Goal: Task Accomplishment & Management: Manage account settings

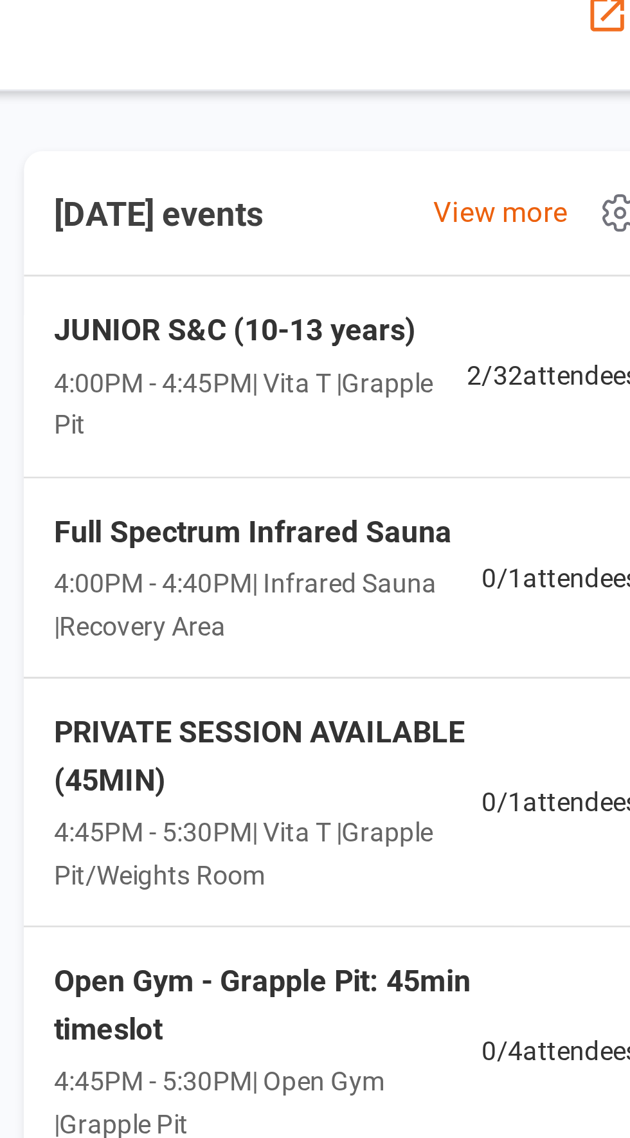
click at [442, 767] on span "4:00PM - 4:45PM | Vita T | Grapple Pit" at bounding box center [472, 765] width 142 height 29
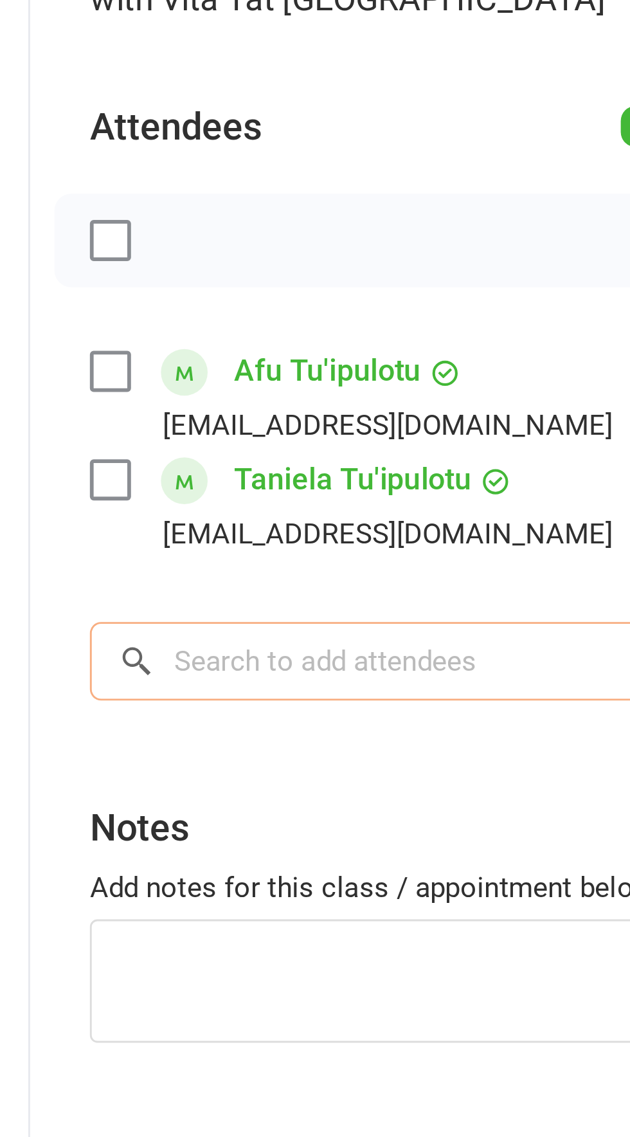
click at [119, 343] on input "search" at bounding box center [336, 347] width 545 height 27
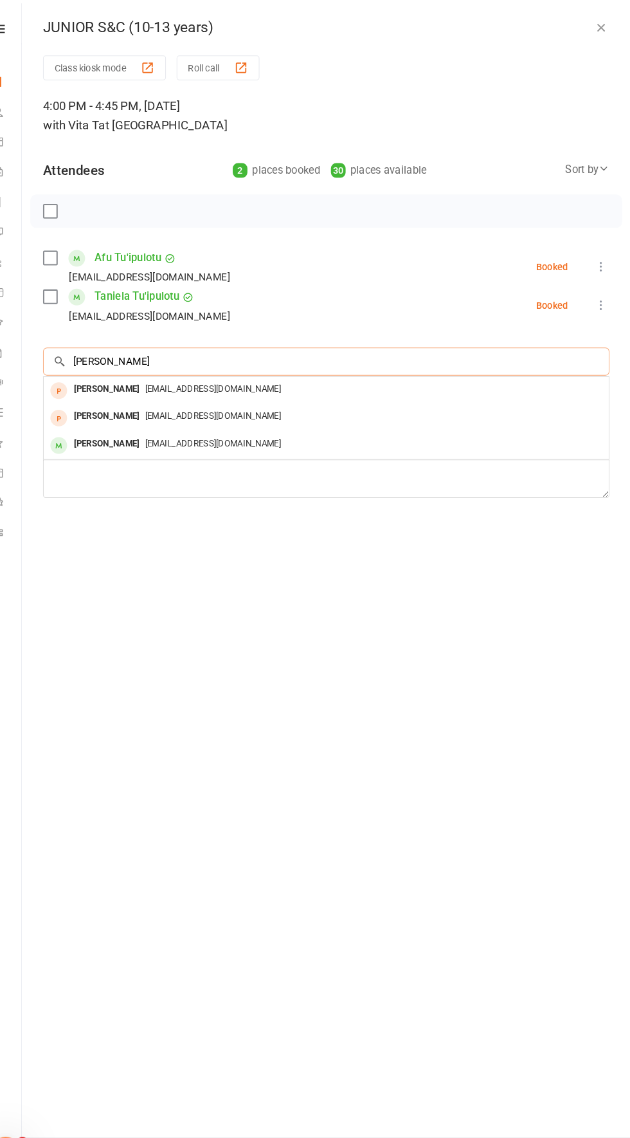
type input "[PERSON_NAME]"
click at [601, 26] on icon "button" at bounding box center [602, 26] width 13 height 13
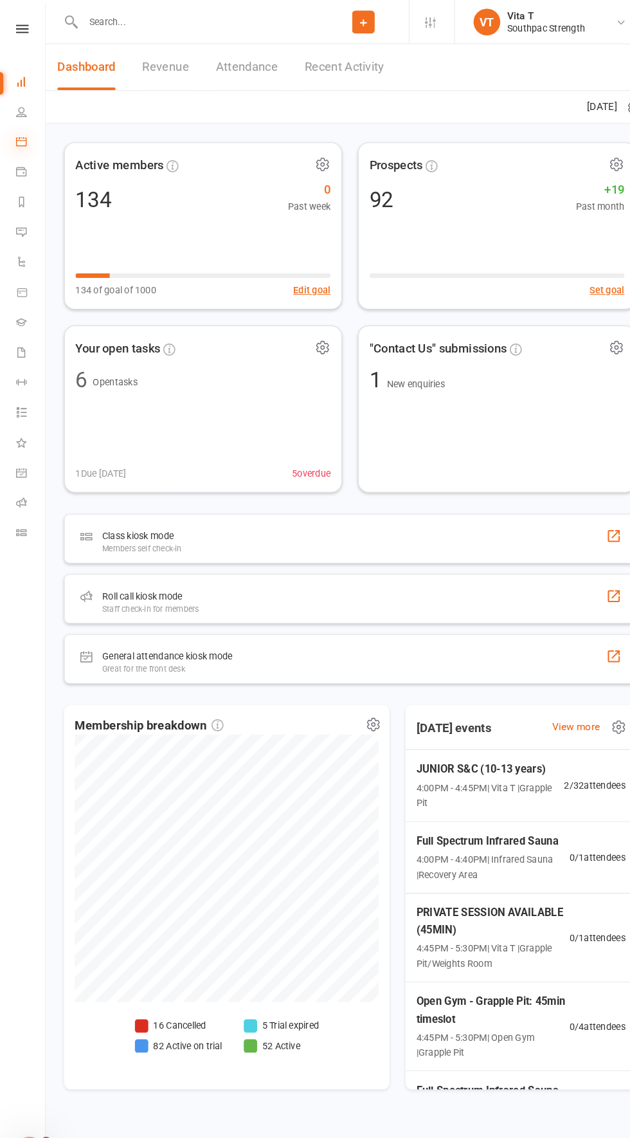
click at [23, 136] on icon at bounding box center [20, 136] width 10 height 10
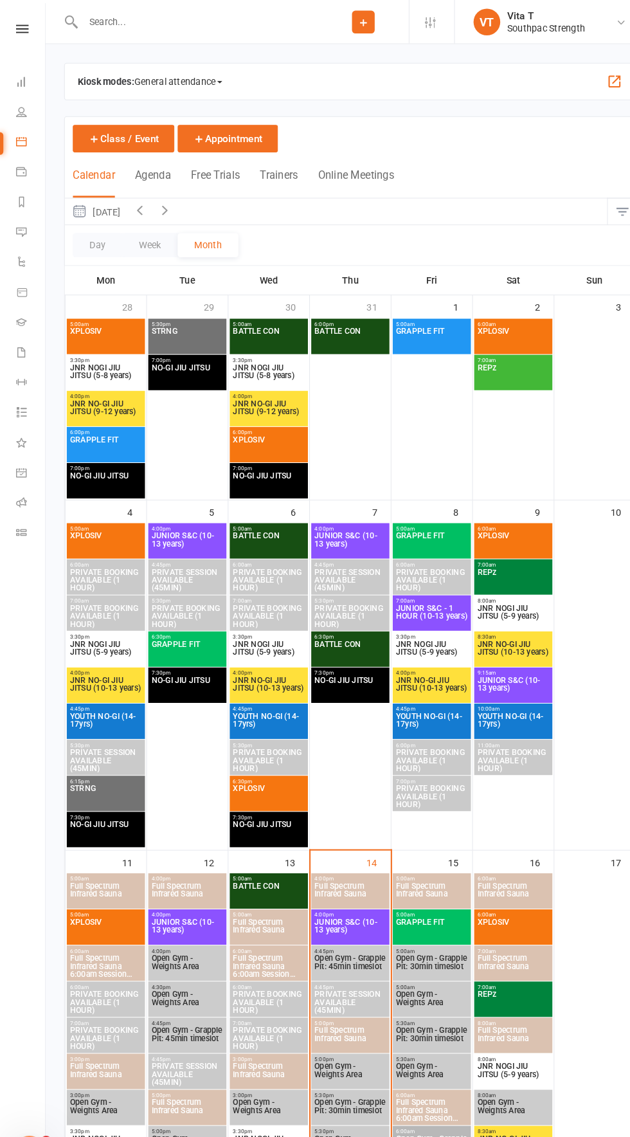
click at [426, 889] on span "GRAPPLE FIT" at bounding box center [416, 895] width 70 height 23
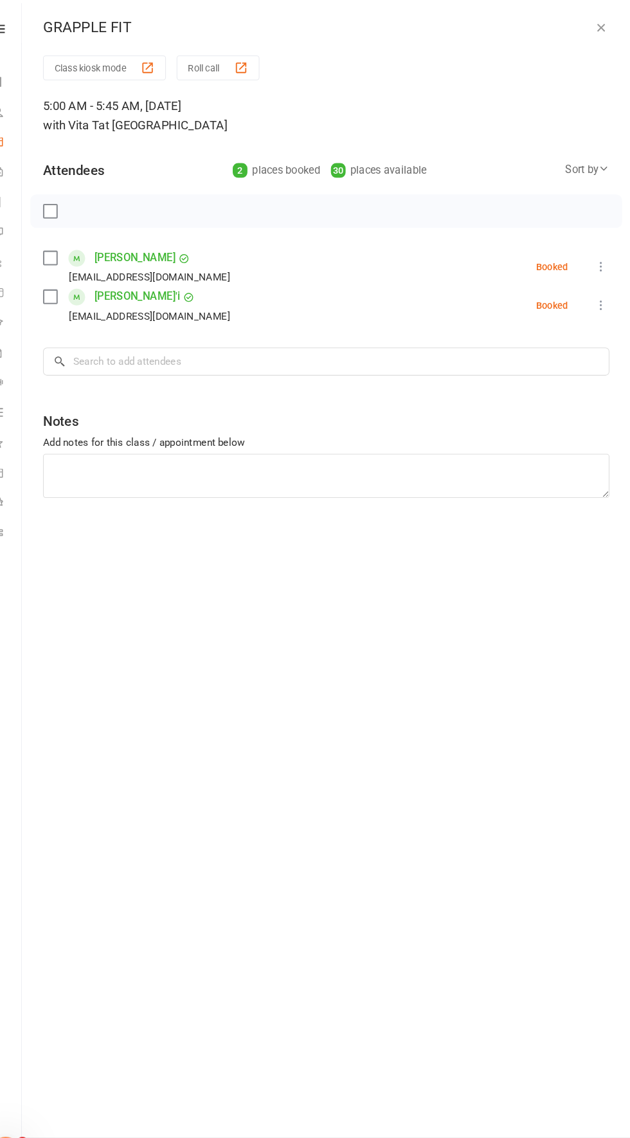
click at [601, 26] on icon "button" at bounding box center [602, 26] width 13 height 13
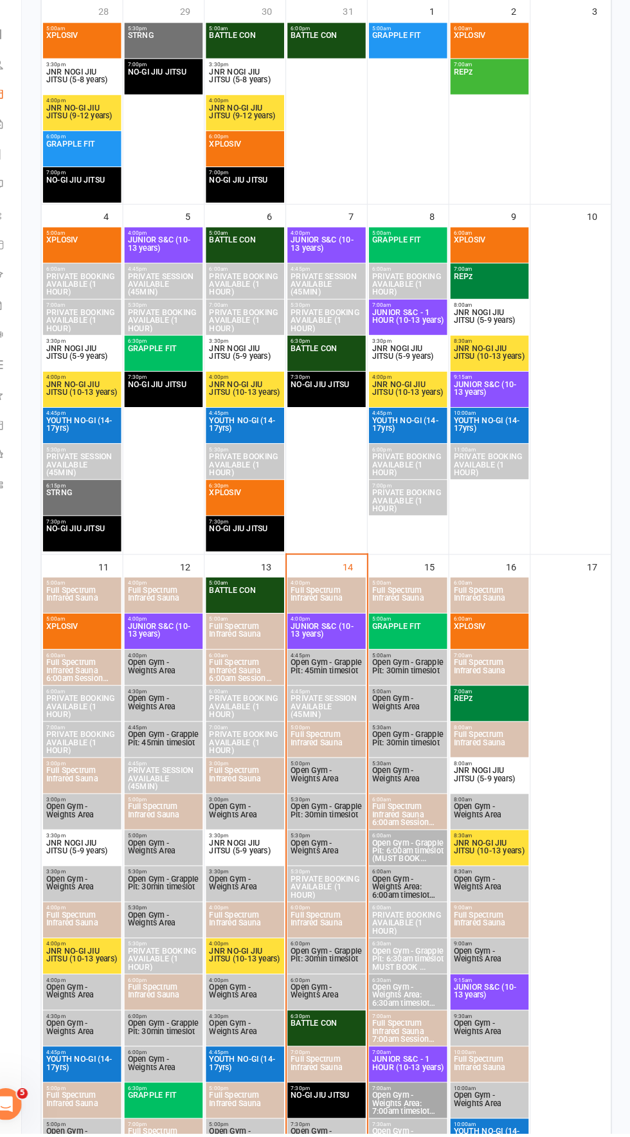
scroll to position [239, 0]
click at [506, 652] on span "XPLOSIV" at bounding box center [494, 656] width 70 height 23
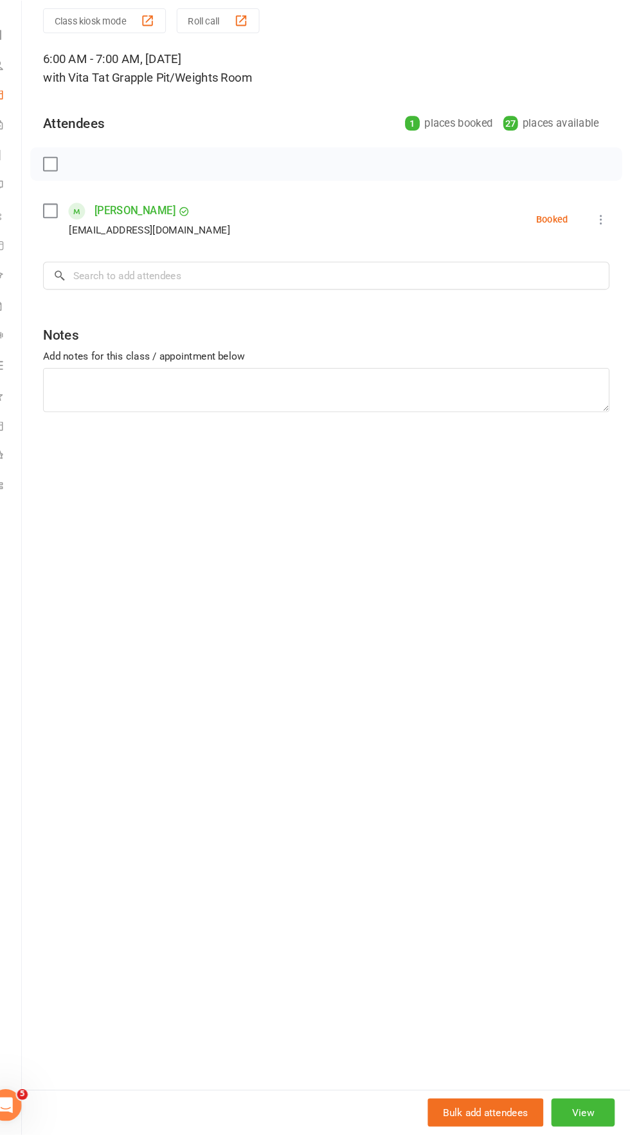
scroll to position [242, 0]
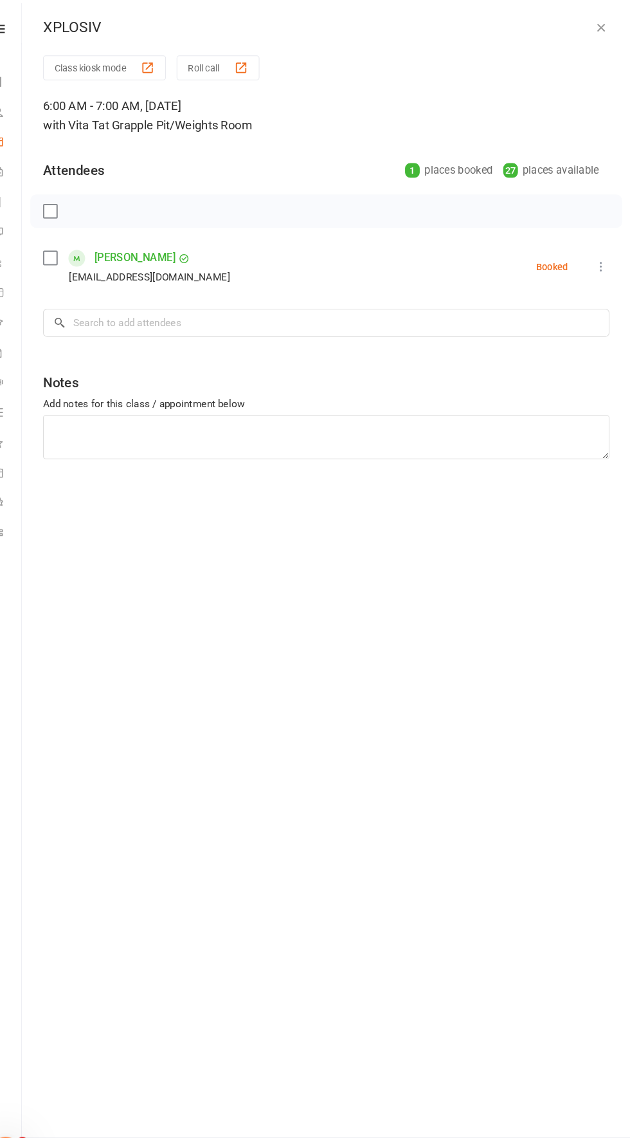
click at [601, 25] on icon "button" at bounding box center [602, 26] width 13 height 13
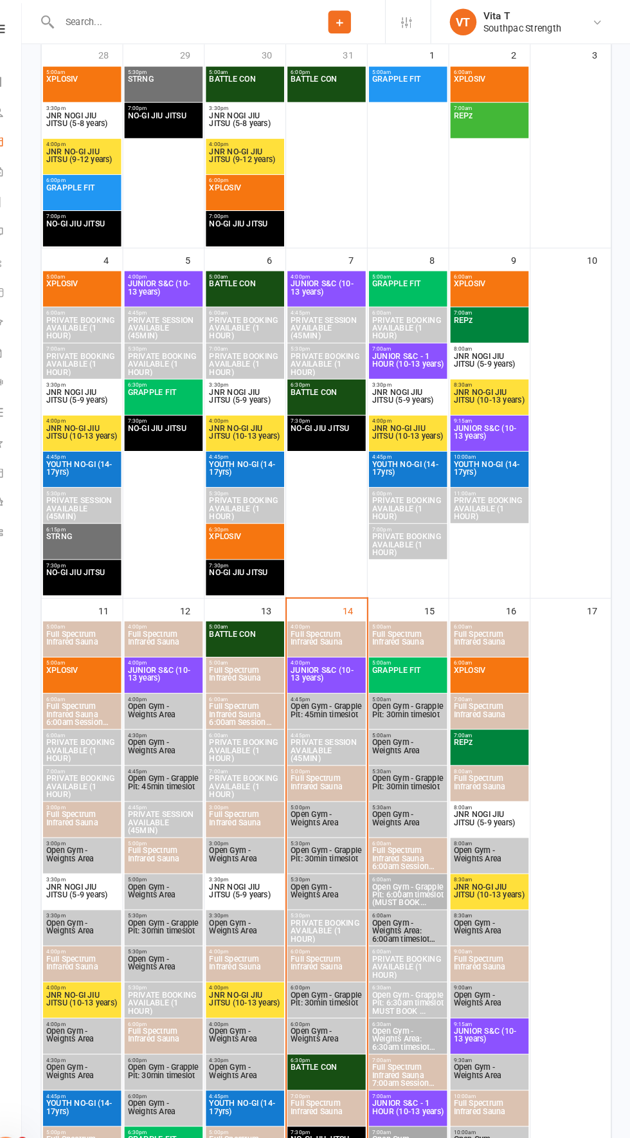
click at [491, 789] on span "JNR NOGI JIU JITSU (5-9 years)" at bounding box center [494, 791] width 70 height 23
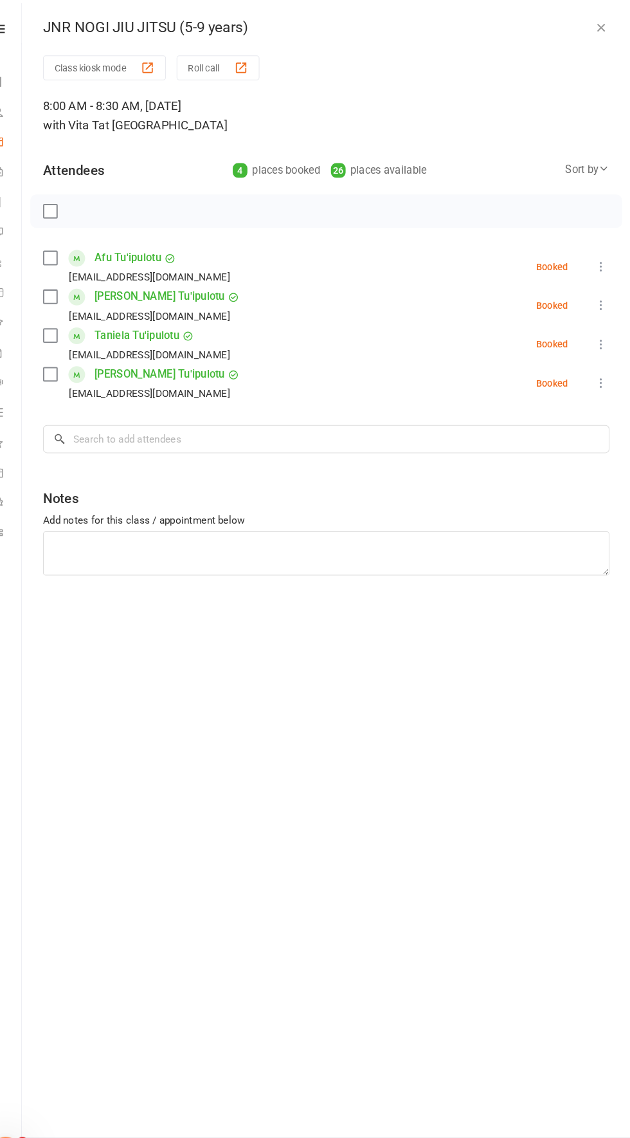
click at [601, 26] on icon "button" at bounding box center [602, 26] width 13 height 13
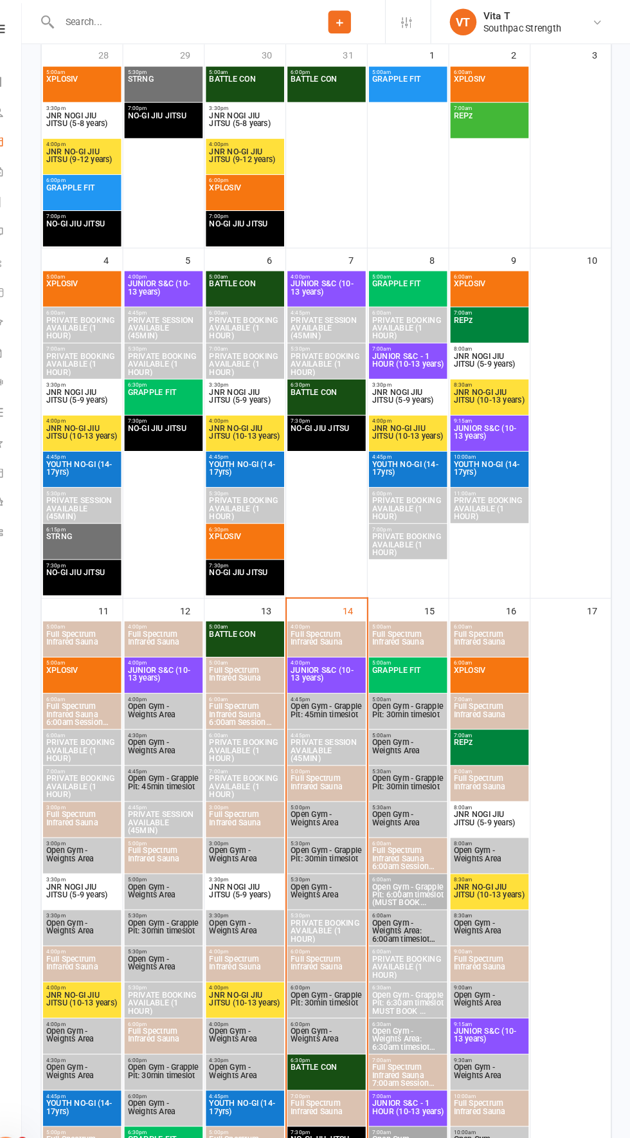
click at [508, 845] on span "8:30am - 9:15am" at bounding box center [494, 847] width 70 height 6
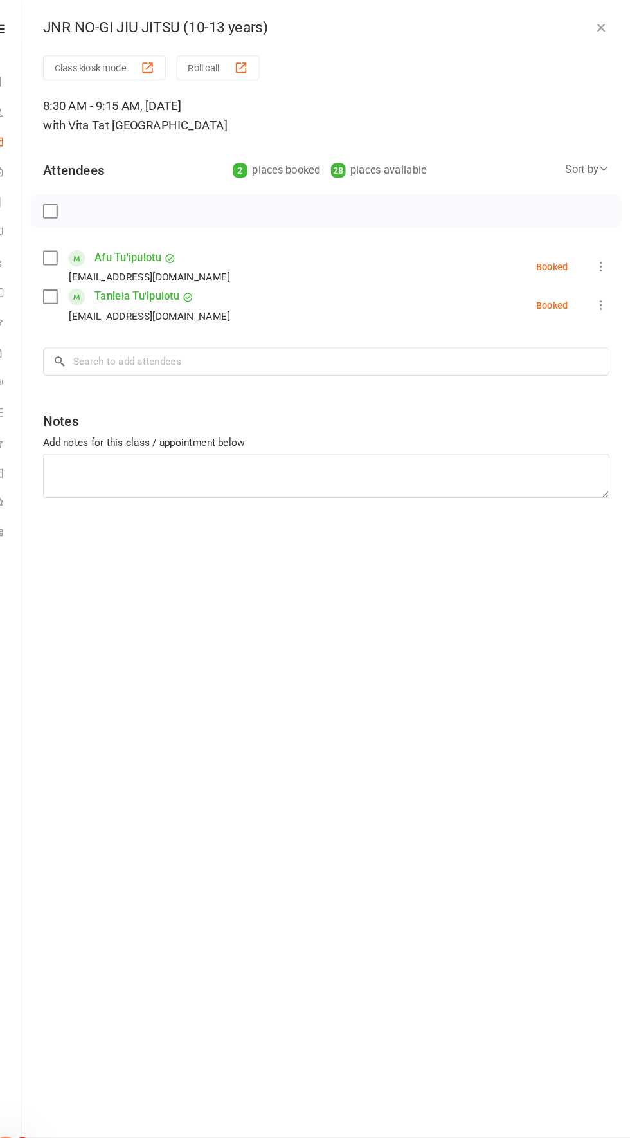
click at [605, 33] on button "button" at bounding box center [601, 26] width 15 height 15
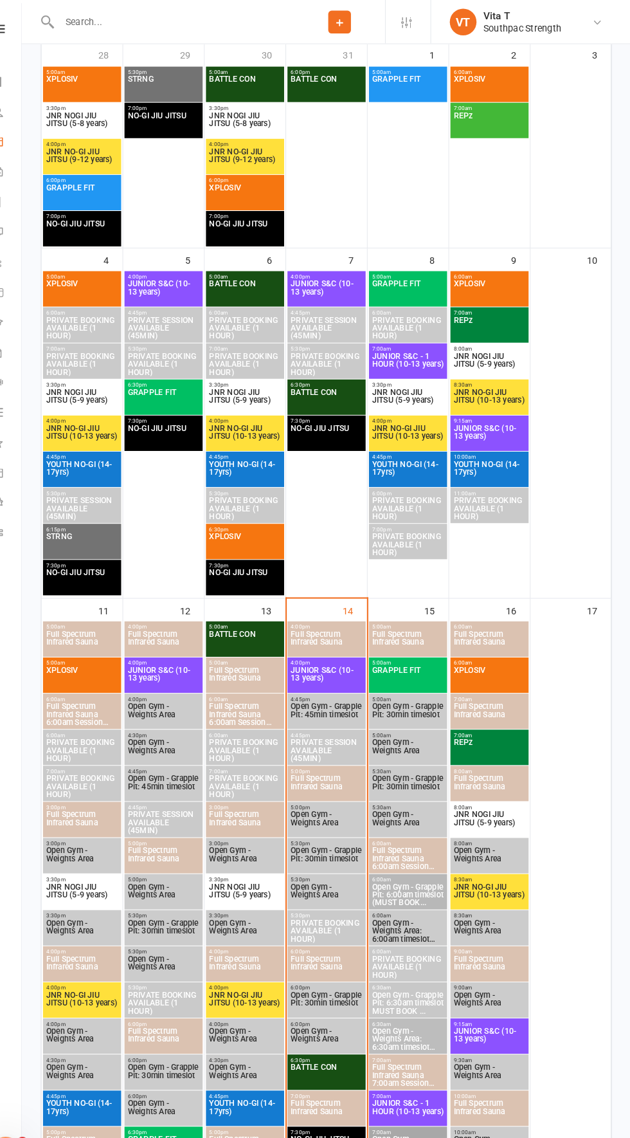
click at [504, 794] on span "JNR NOGI JIU JITSU (5-9 years)" at bounding box center [494, 791] width 70 height 23
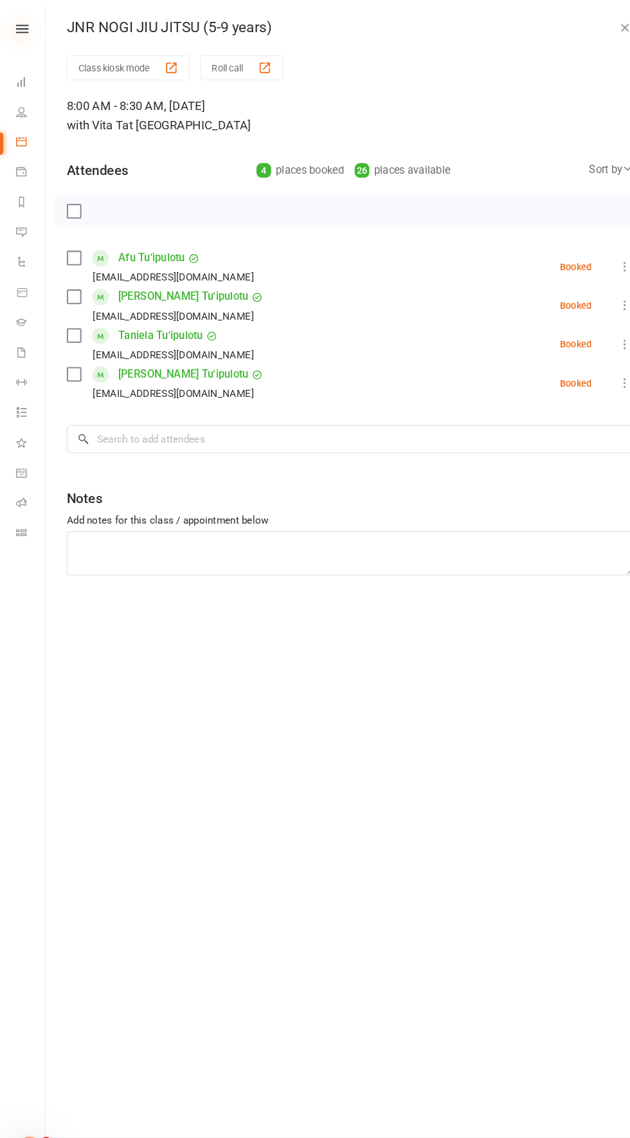
click at [26, 26] on icon at bounding box center [21, 28] width 12 height 8
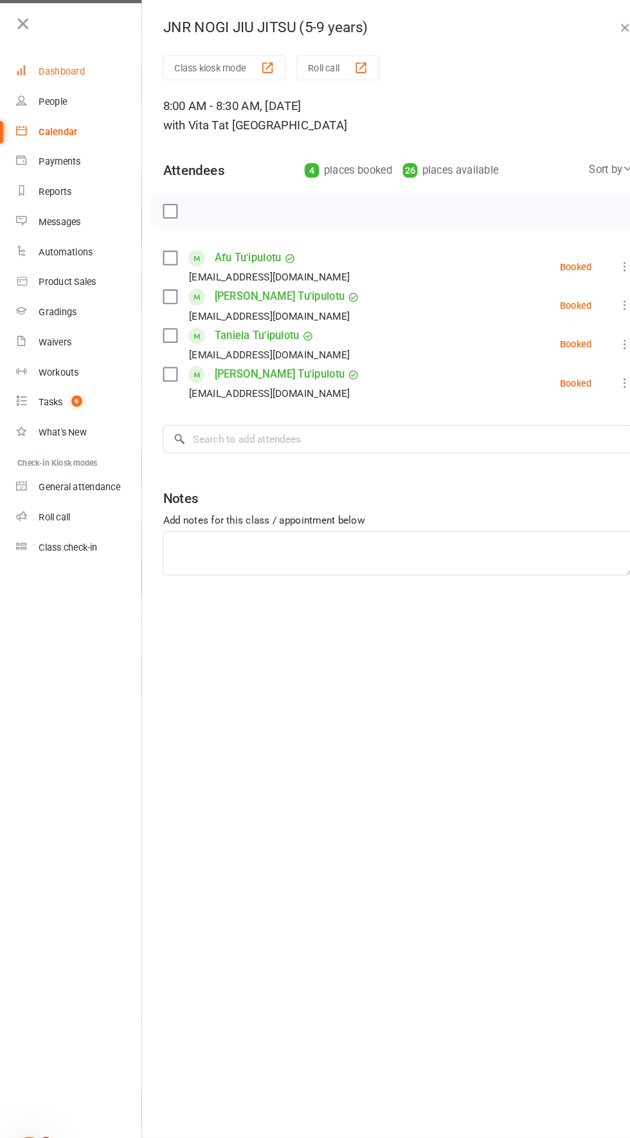
click at [54, 69] on div "Dashboard" at bounding box center [59, 69] width 44 height 10
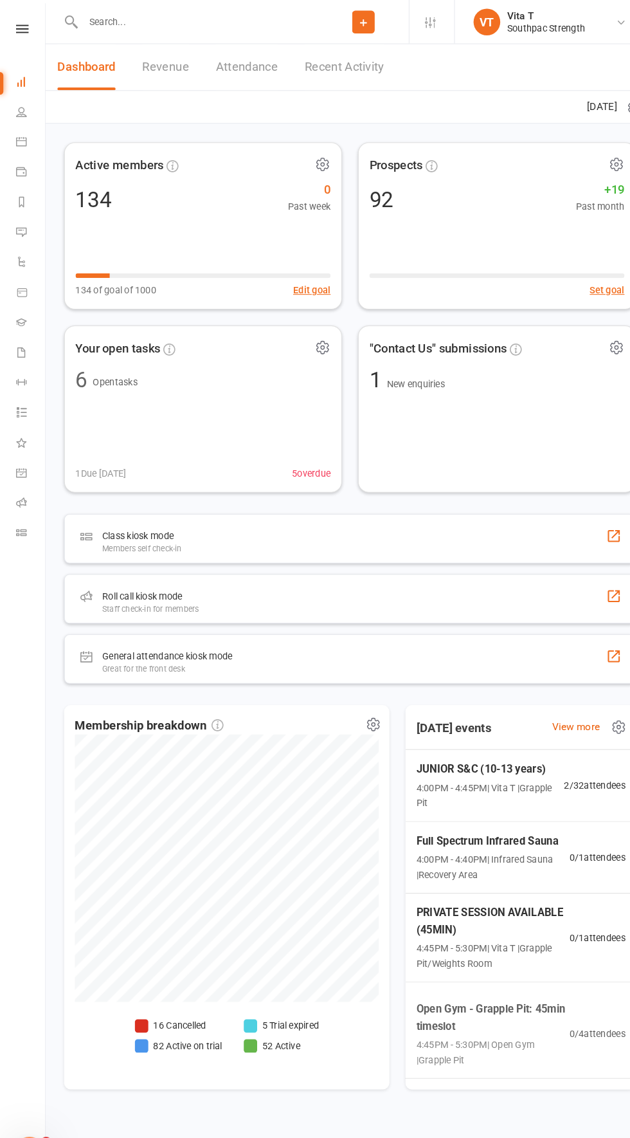
click at [337, 66] on link "Recent Activity" at bounding box center [331, 64] width 77 height 44
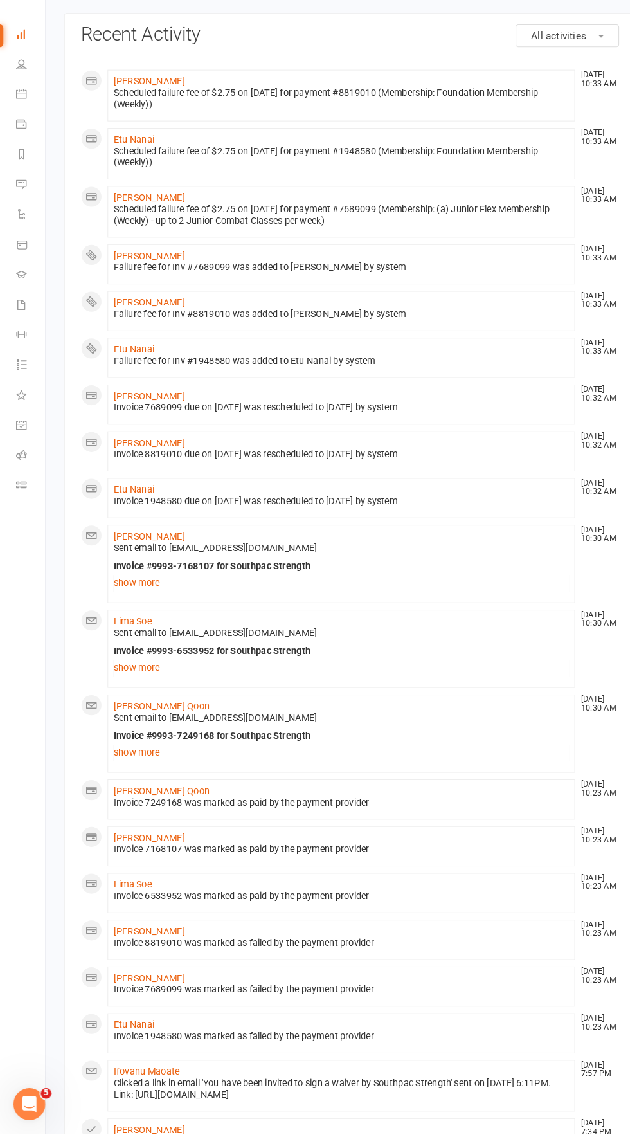
scroll to position [82, 0]
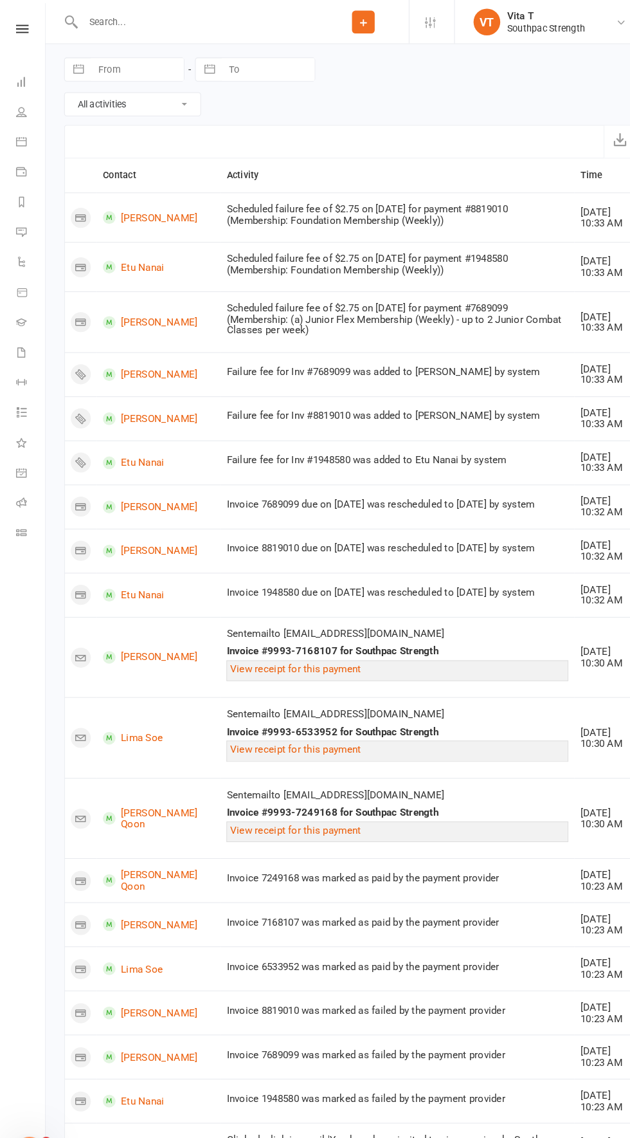
click at [125, 21] on input "text" at bounding box center [191, 21] width 230 height 18
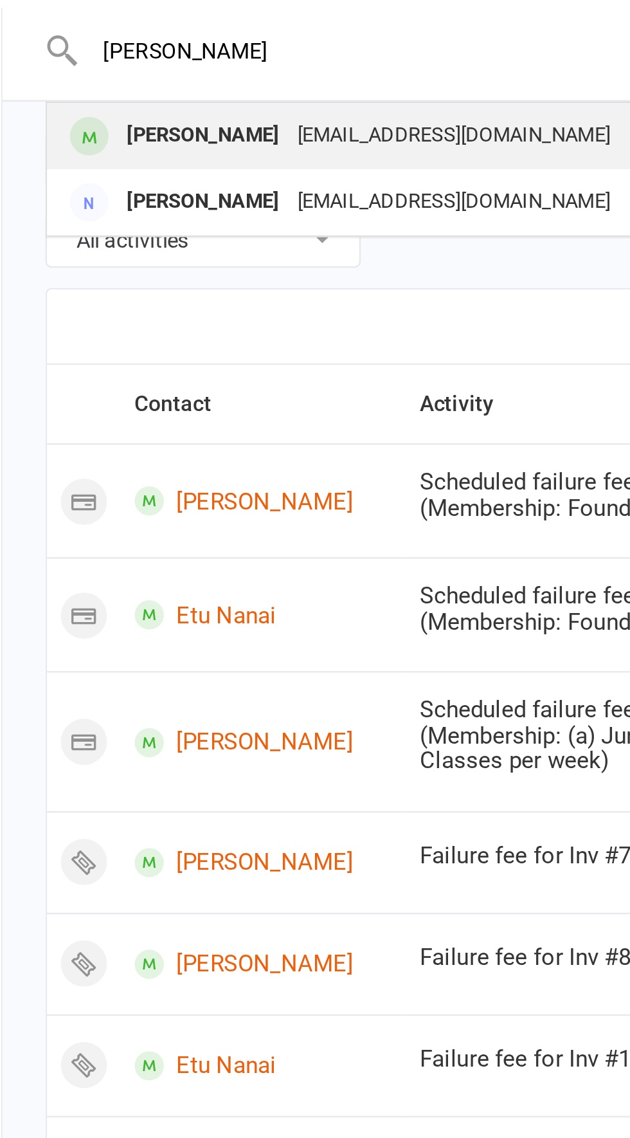
type input "Regan"
click at [120, 66] on div "Regan Faimalie" at bounding box center [127, 57] width 71 height 19
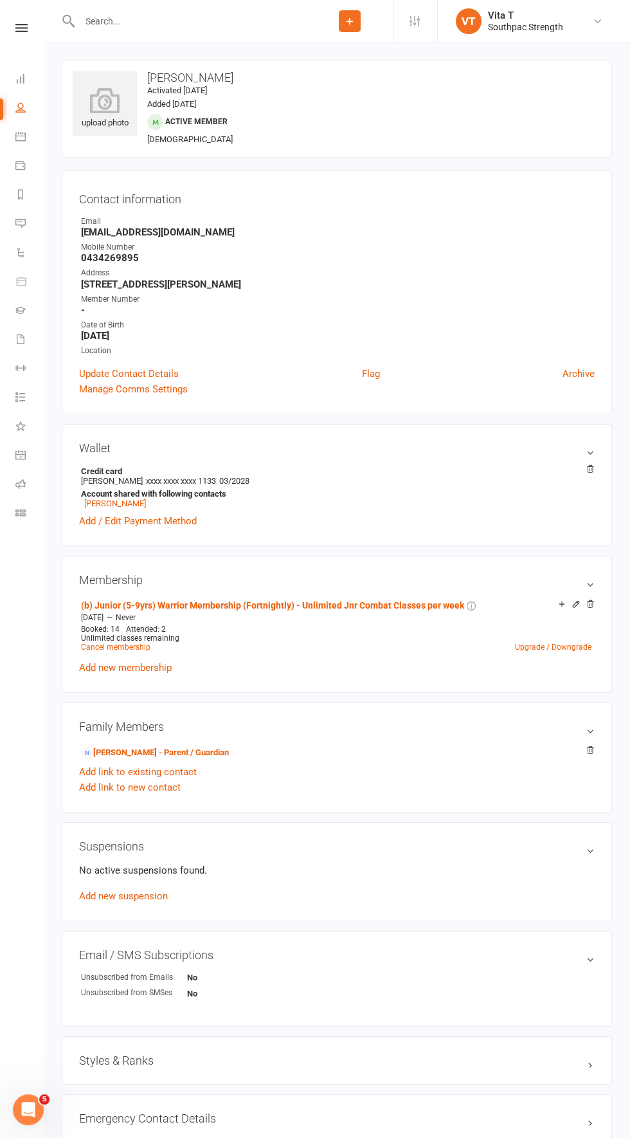
click at [102, 23] on input "text" at bounding box center [191, 21] width 230 height 18
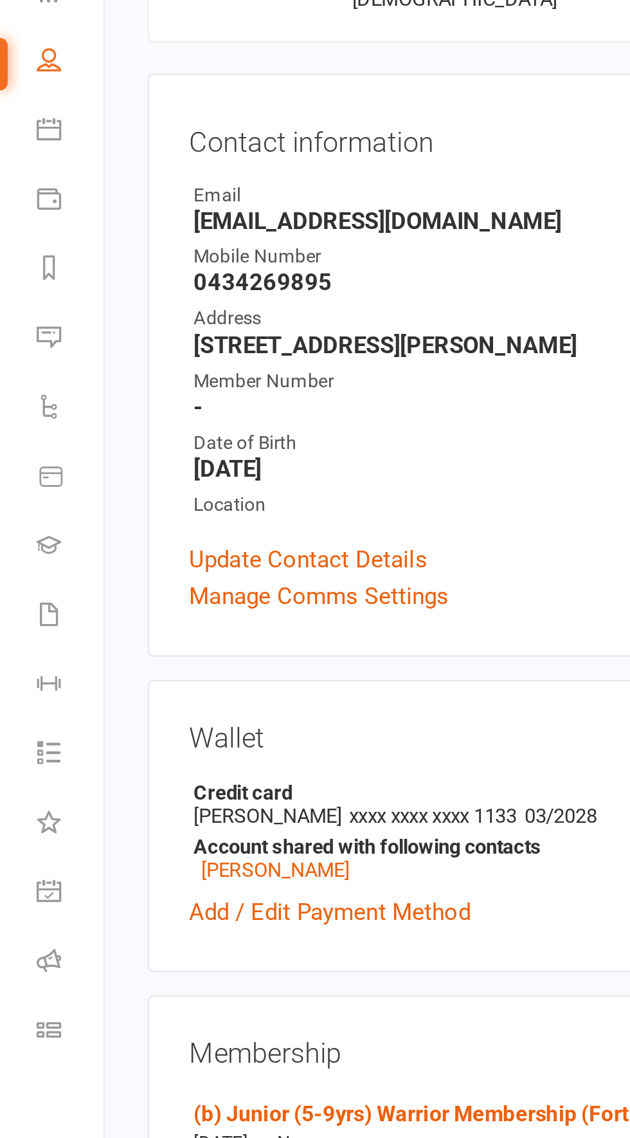
scroll to position [57, 0]
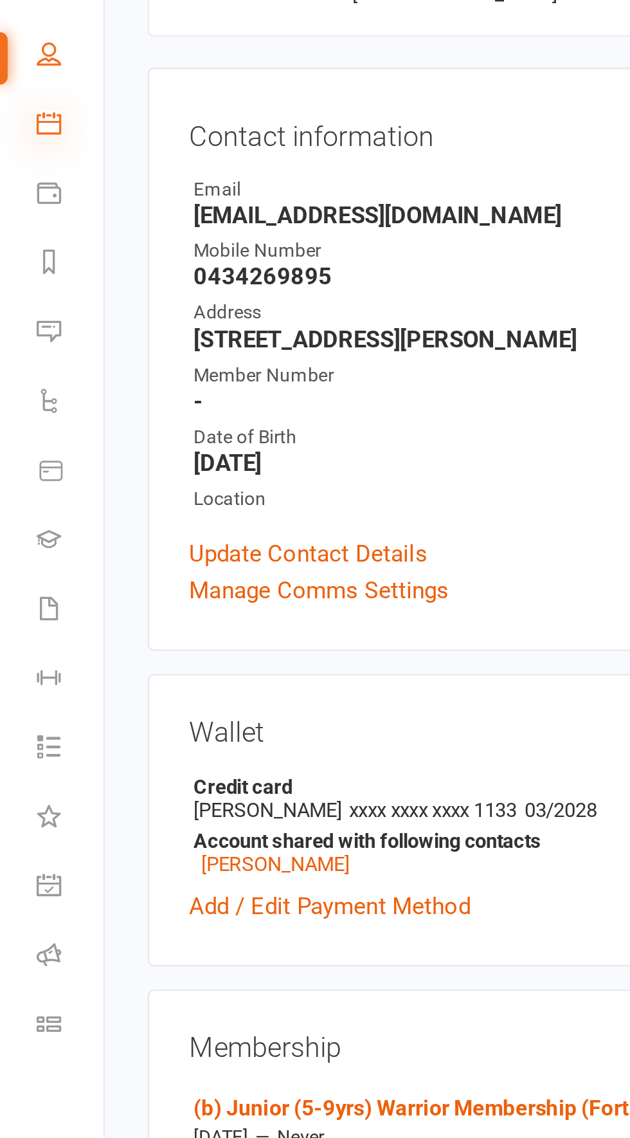
click at [21, 132] on icon at bounding box center [20, 136] width 10 height 10
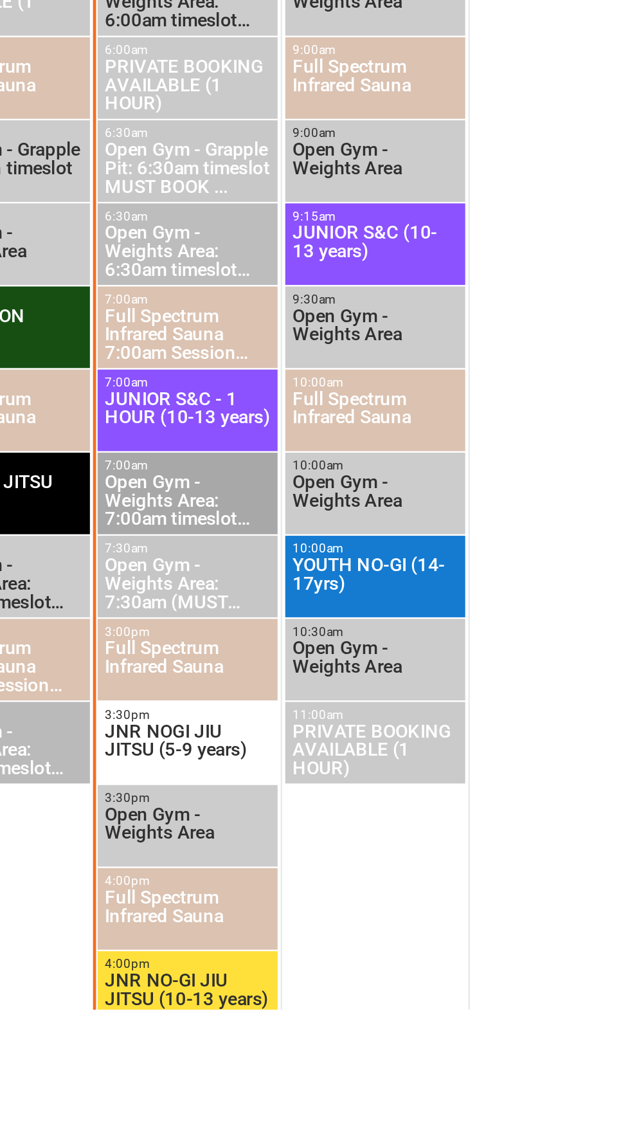
scroll to position [425, 0]
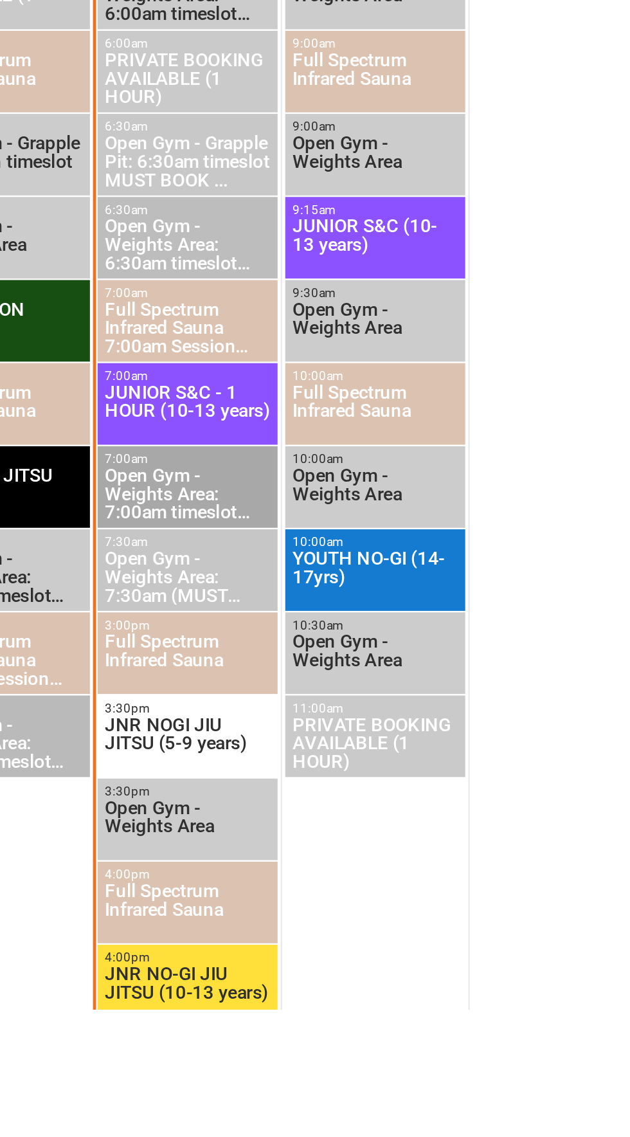
click at [411, 1016] on span "JNR NOGI JIU JITSU (5-9 years)" at bounding box center [416, 1025] width 70 height 23
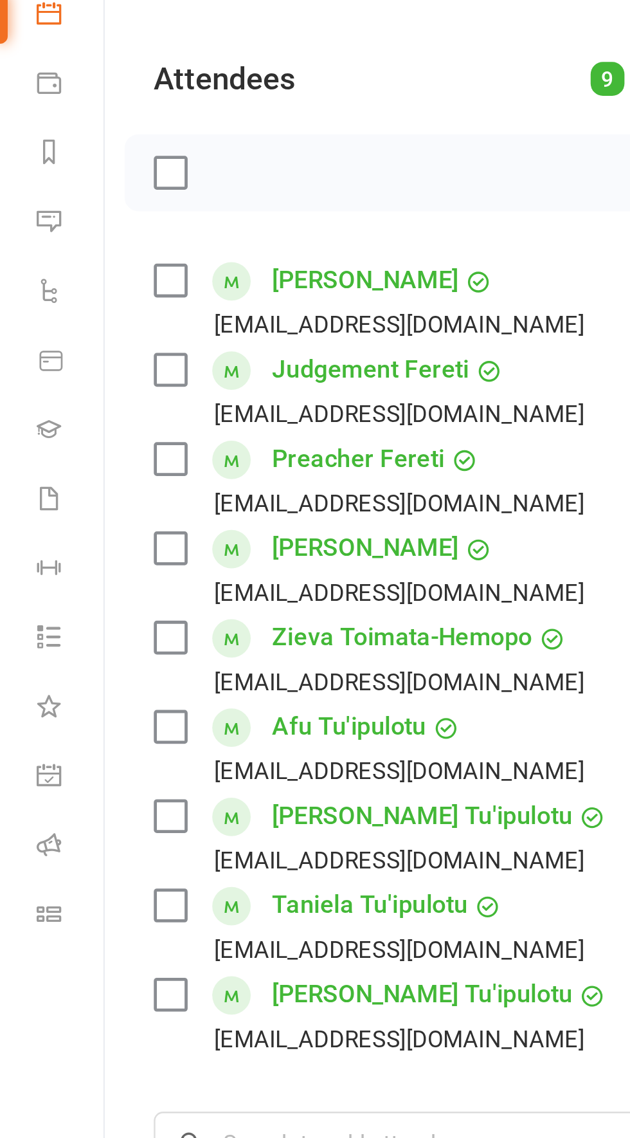
scroll to position [479, 0]
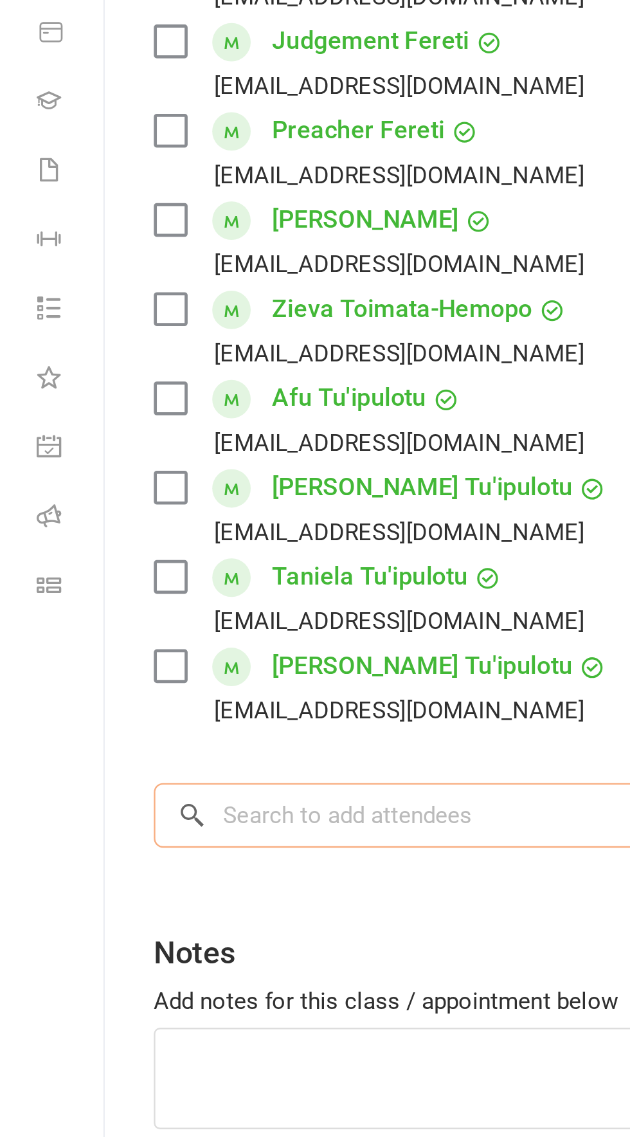
click at [185, 610] on input "search" at bounding box center [336, 609] width 545 height 27
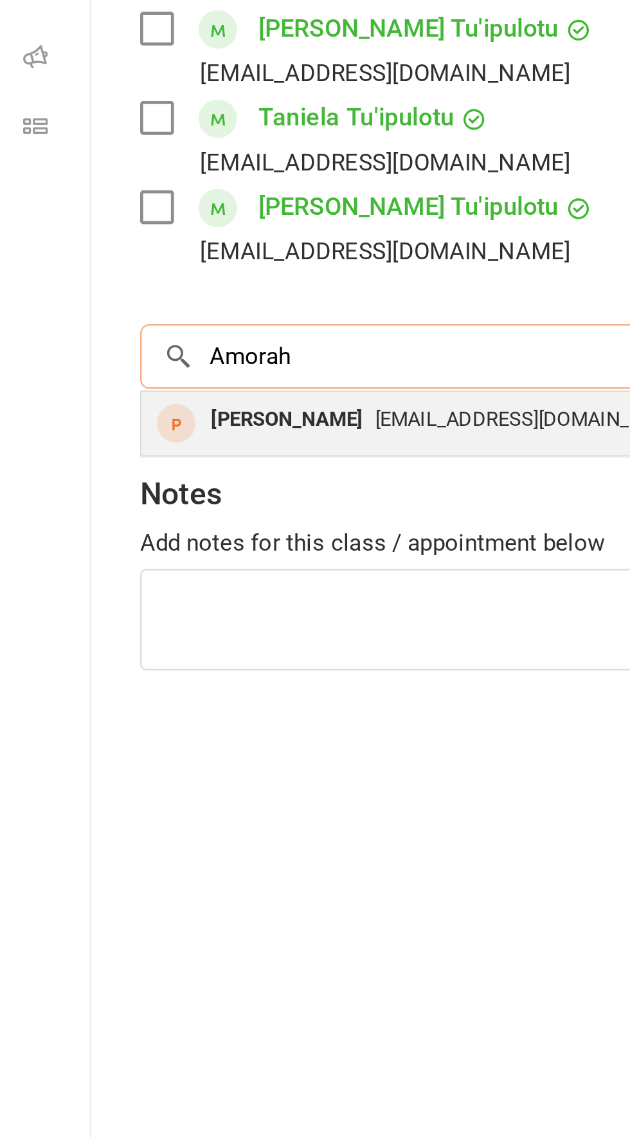
type input "Amorah"
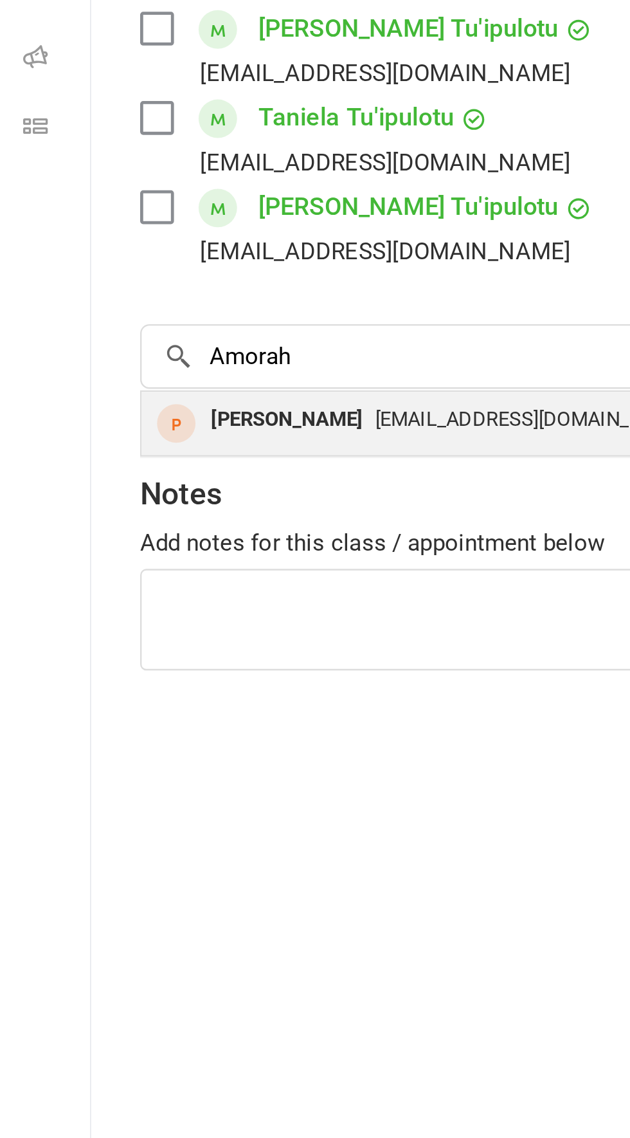
click at [115, 632] on div "Amorah Woodward" at bounding box center [126, 635] width 74 height 19
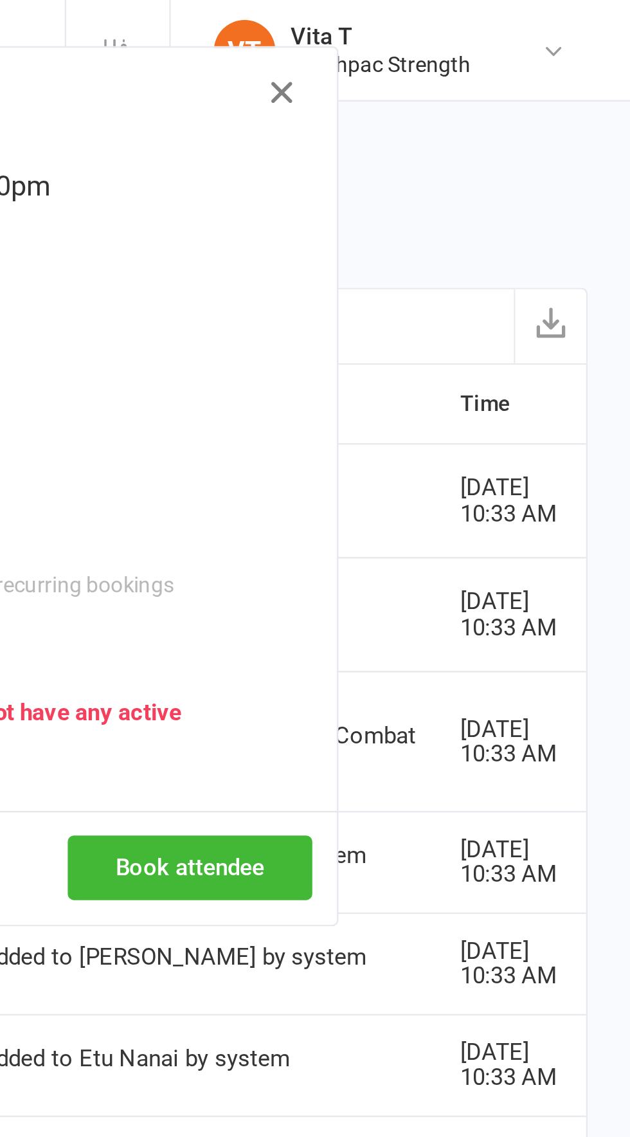
click at [486, 42] on icon "button" at bounding box center [484, 38] width 15 height 15
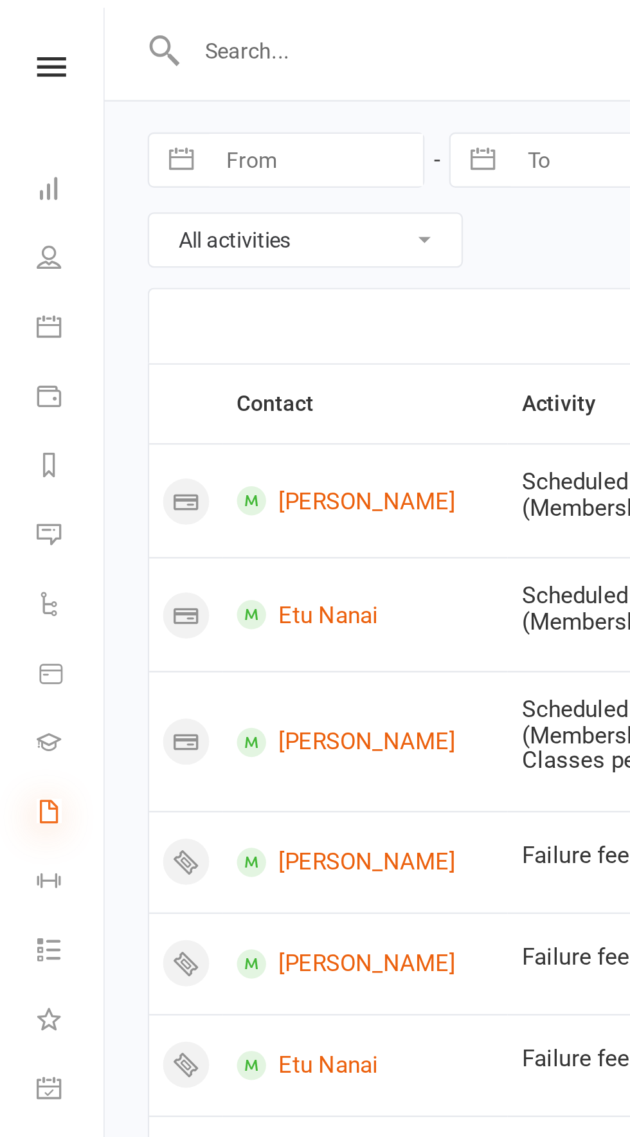
click at [20, 336] on icon at bounding box center [20, 339] width 10 height 10
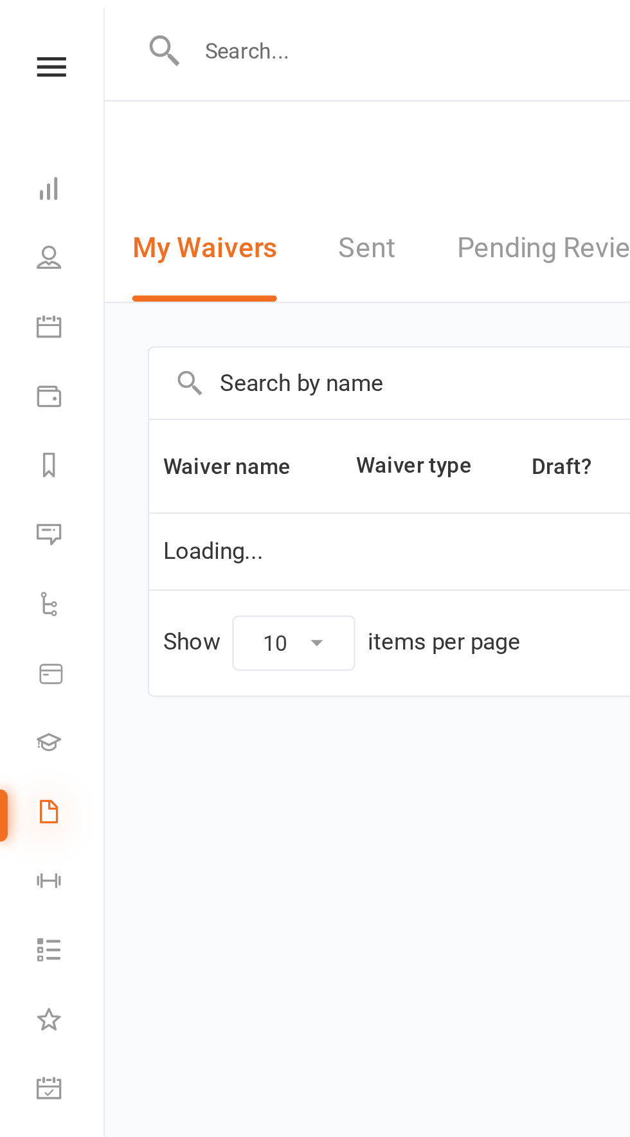
select select "100"
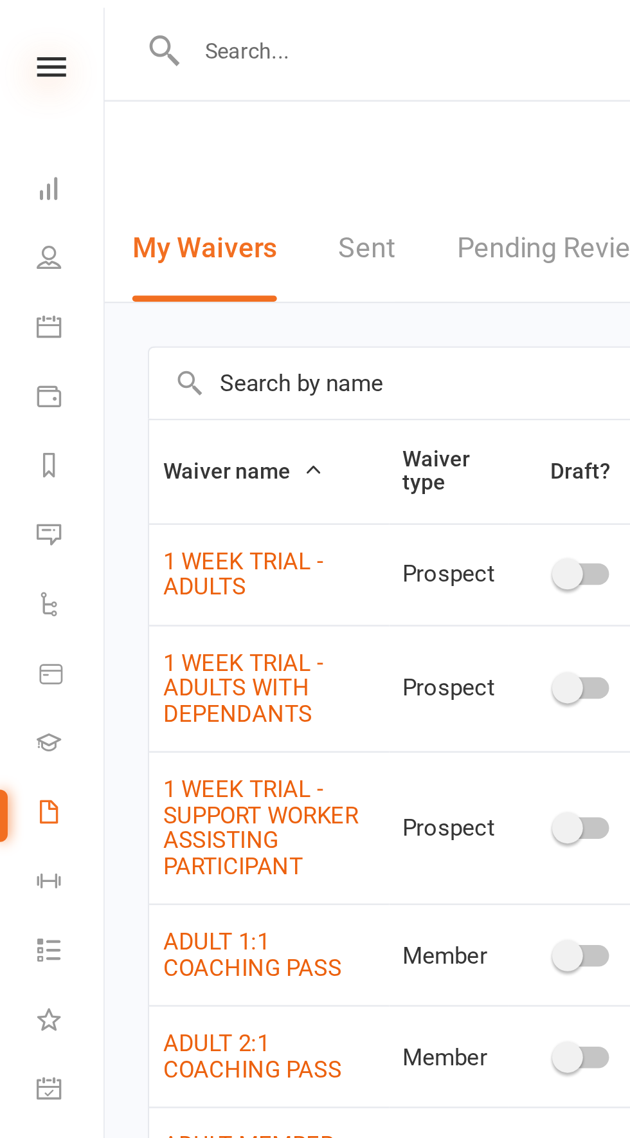
click at [23, 27] on icon at bounding box center [21, 28] width 12 height 8
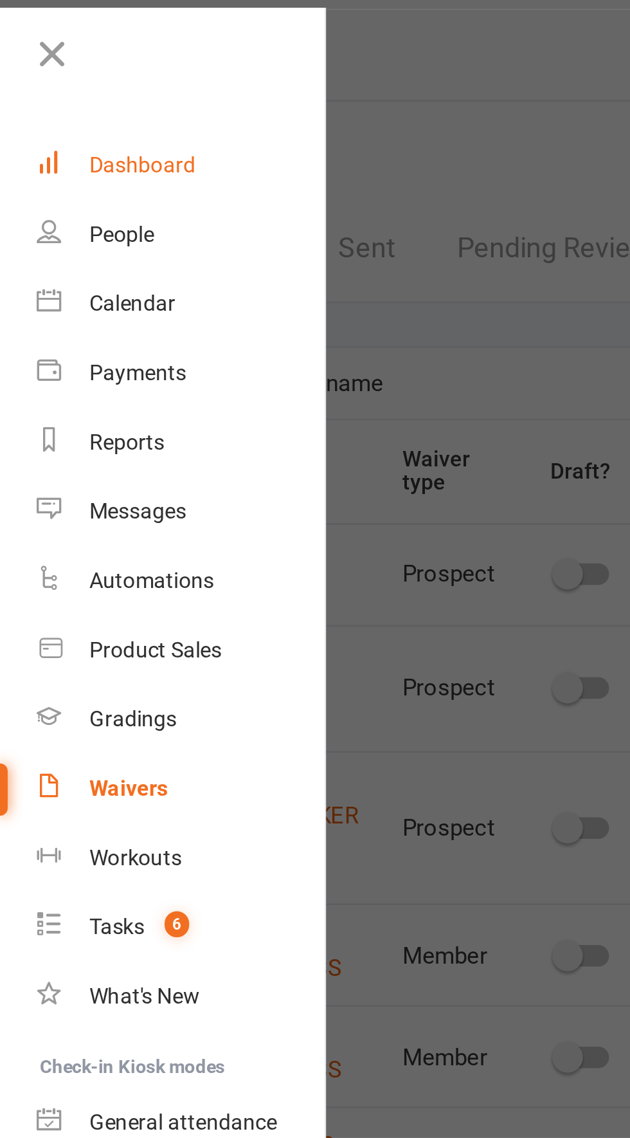
click at [46, 64] on div "Dashboard" at bounding box center [59, 69] width 44 height 10
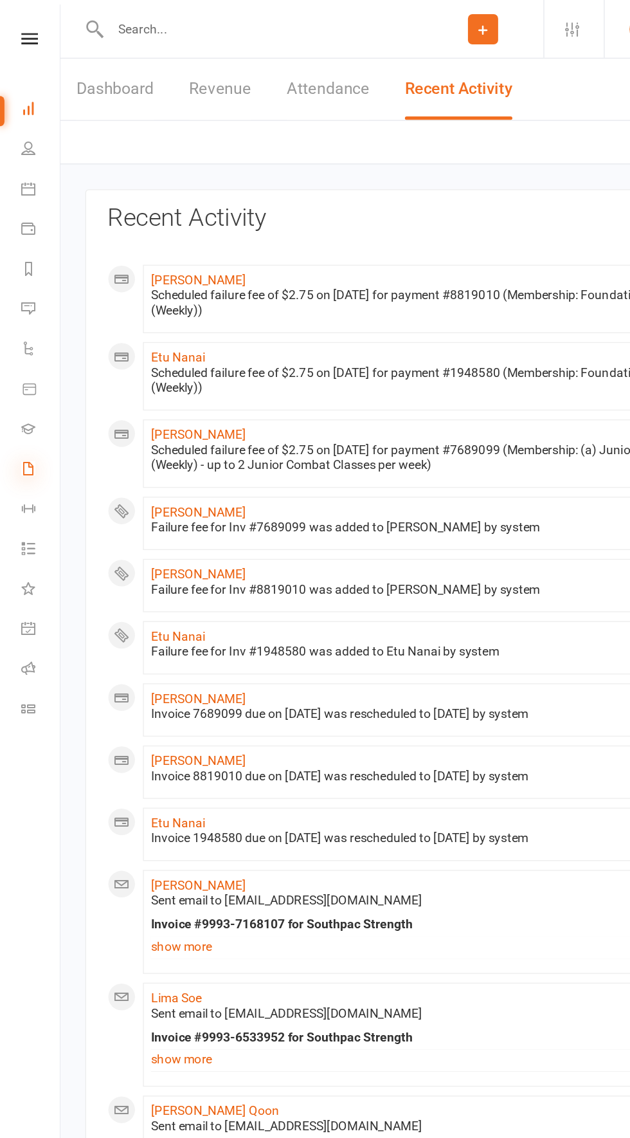
click at [21, 338] on icon at bounding box center [20, 339] width 10 height 10
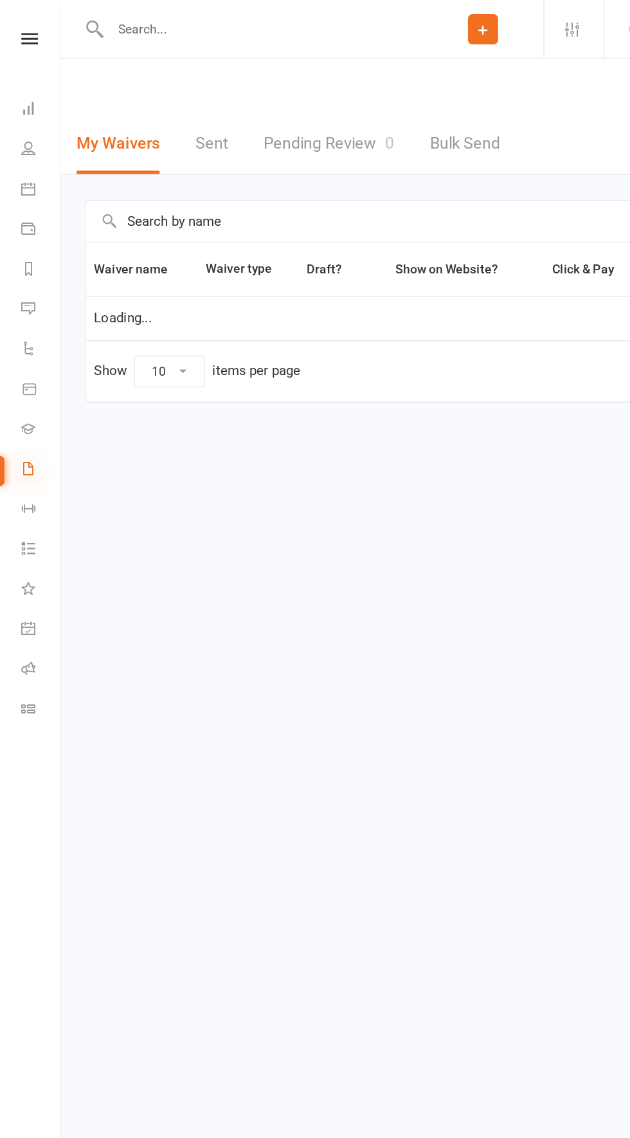
select select "100"
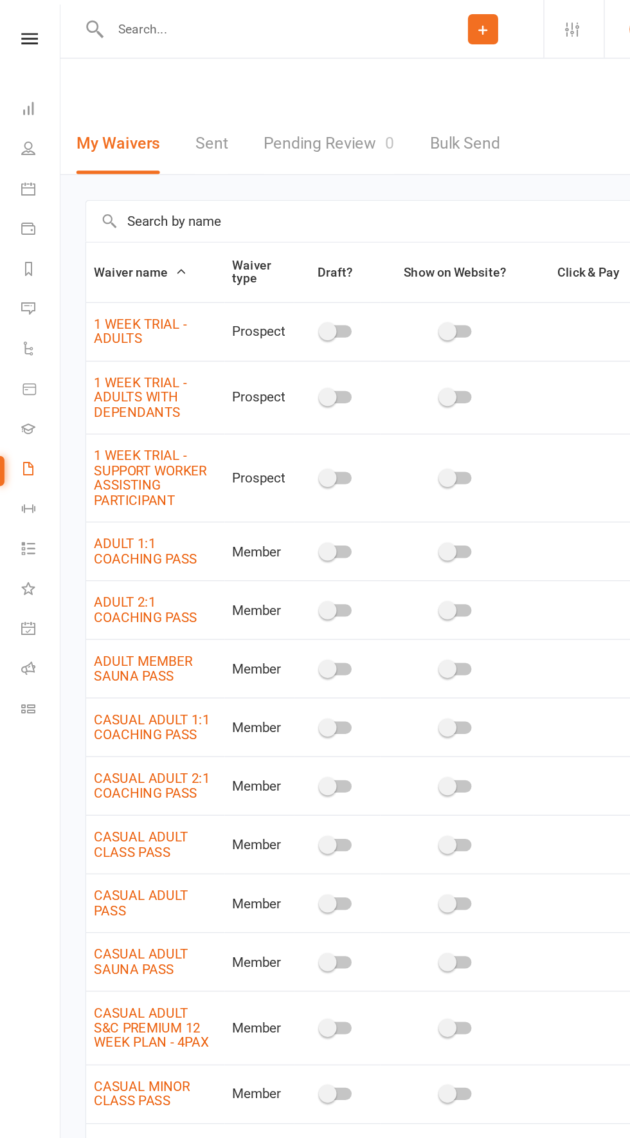
click at [114, 19] on input "text" at bounding box center [191, 21] width 230 height 18
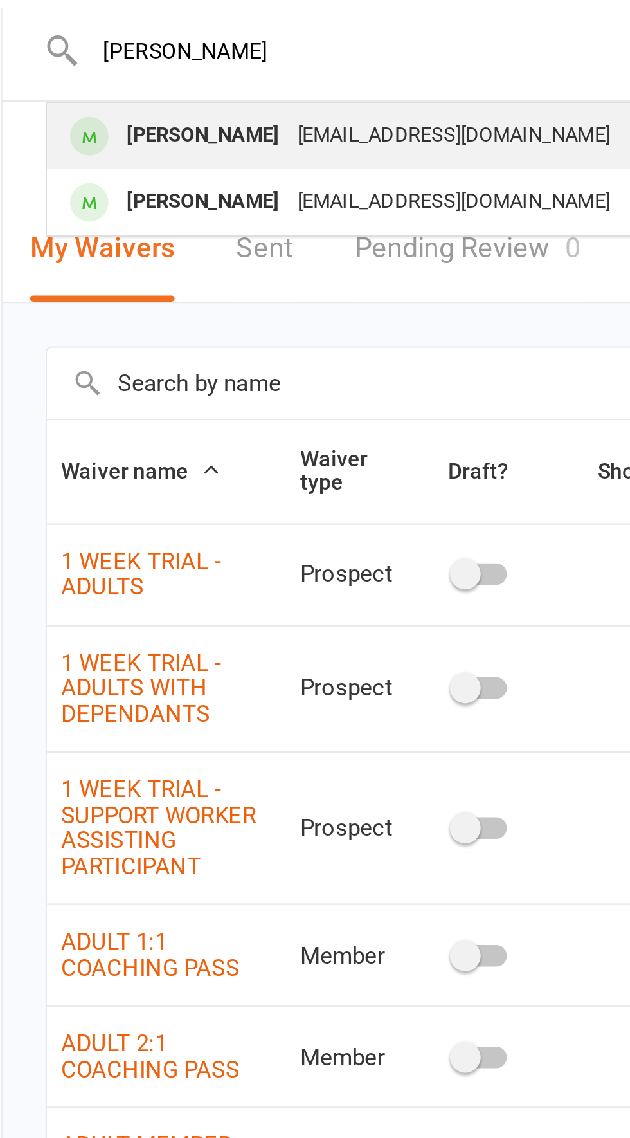
type input "[PERSON_NAME]"
click at [141, 60] on div "[PERSON_NAME]" at bounding box center [127, 57] width 71 height 19
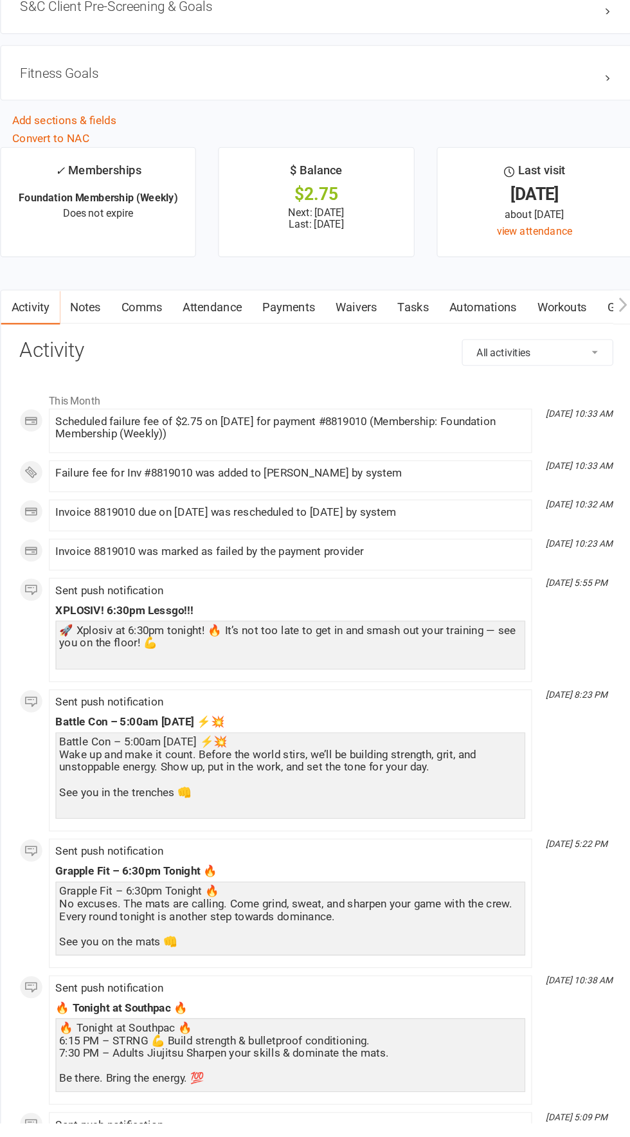
scroll to position [1256, 0]
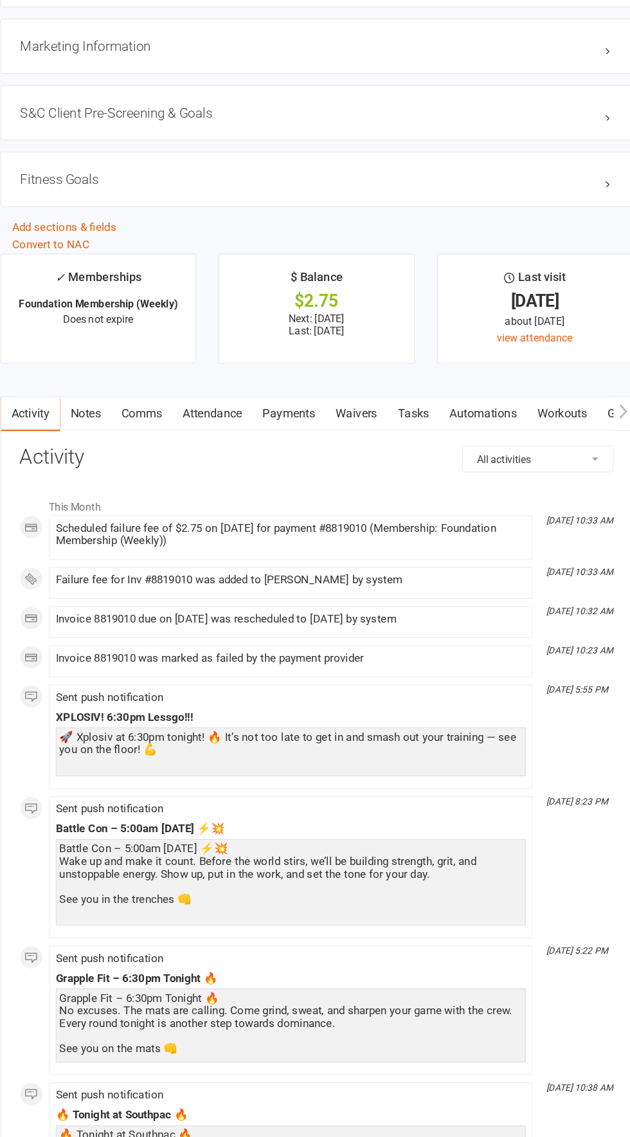
click at [320, 420] on link "Payments" at bounding box center [313, 428] width 64 height 30
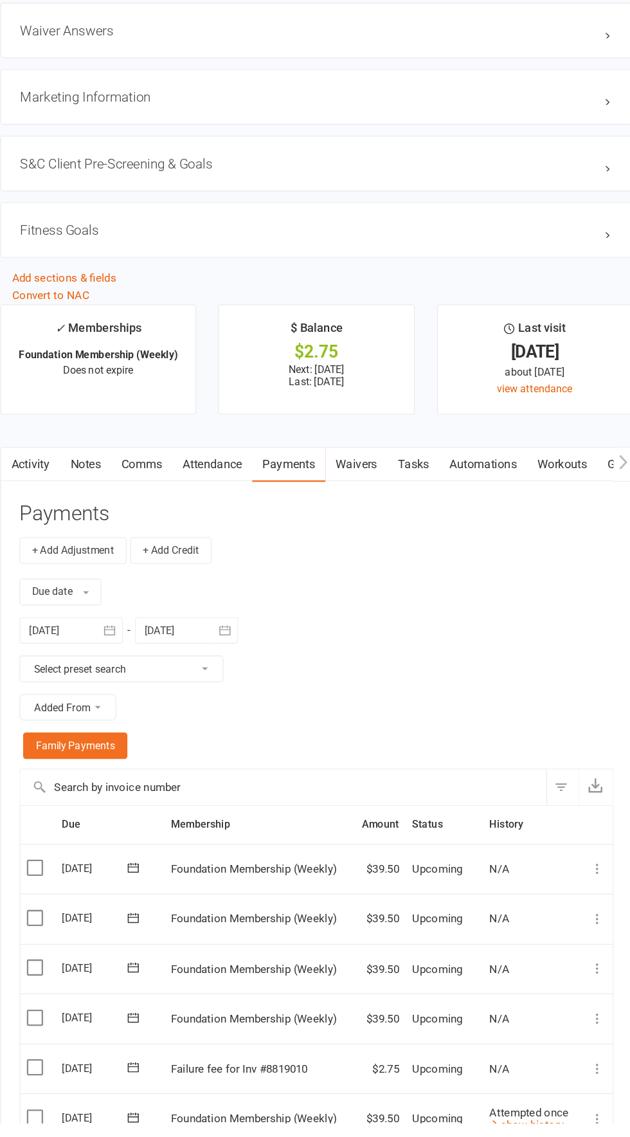
scroll to position [1164, 0]
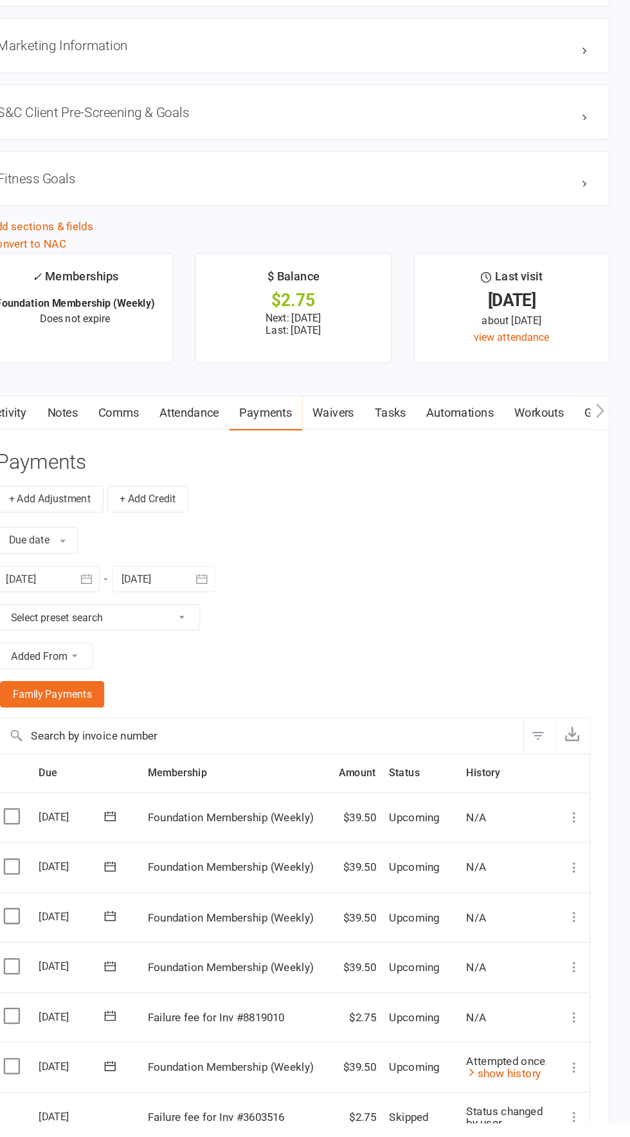
click at [619, 1028] on main "✓ Memberships Foundation Membership (Weekly) Does not expire $ Balance $2.75 Ne…" at bounding box center [337, 1019] width 570 height 1278
click at [587, 1040] on icon at bounding box center [581, 1045] width 13 height 13
click at [511, 1135] on link "Skip" at bounding box center [524, 1148] width 127 height 26
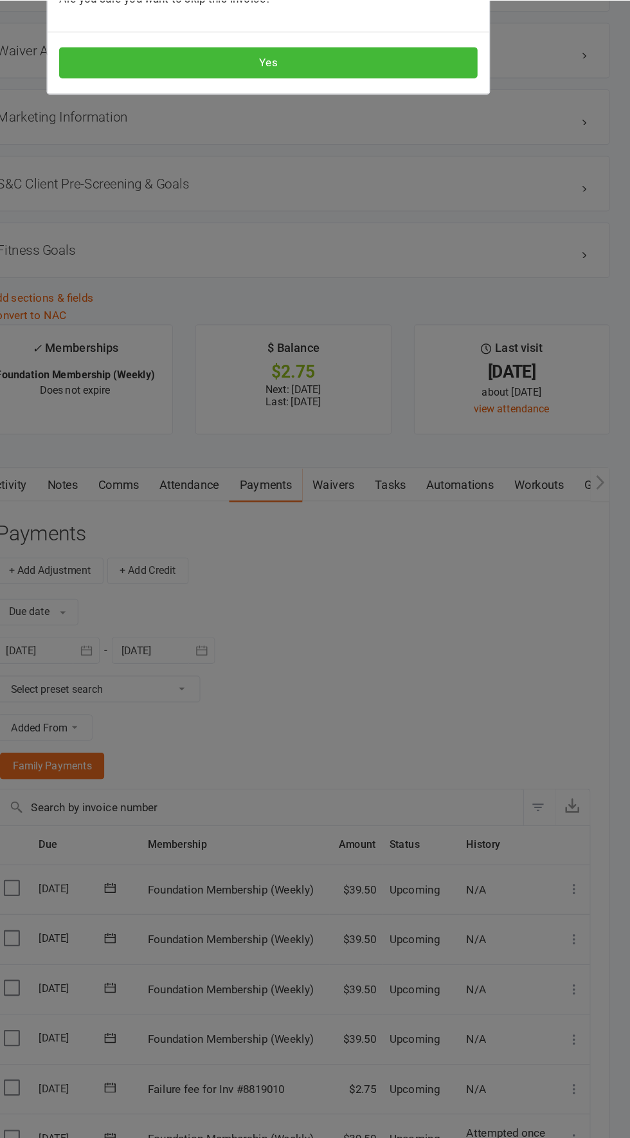
scroll to position [1176, 0]
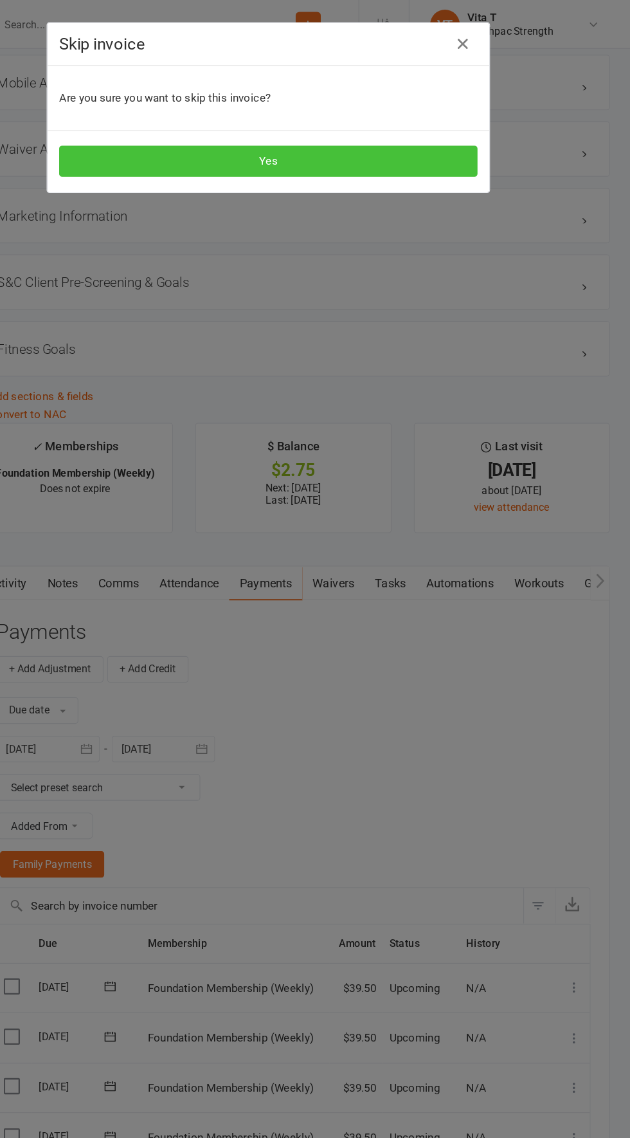
click at [311, 139] on button "Yes" at bounding box center [315, 140] width 364 height 27
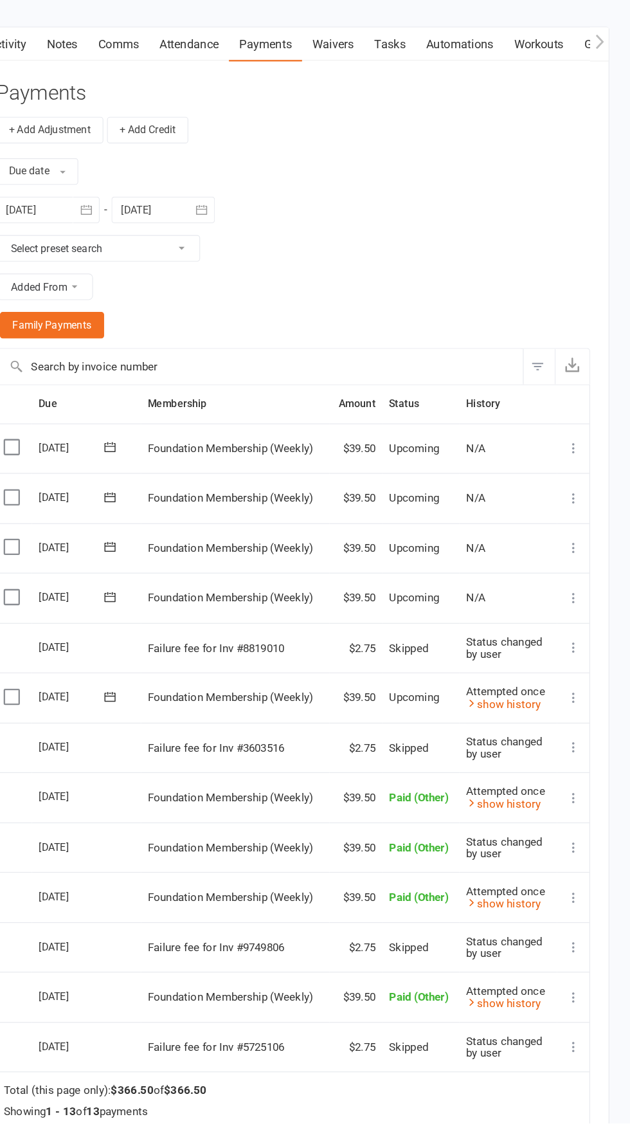
scroll to position [1489, 0]
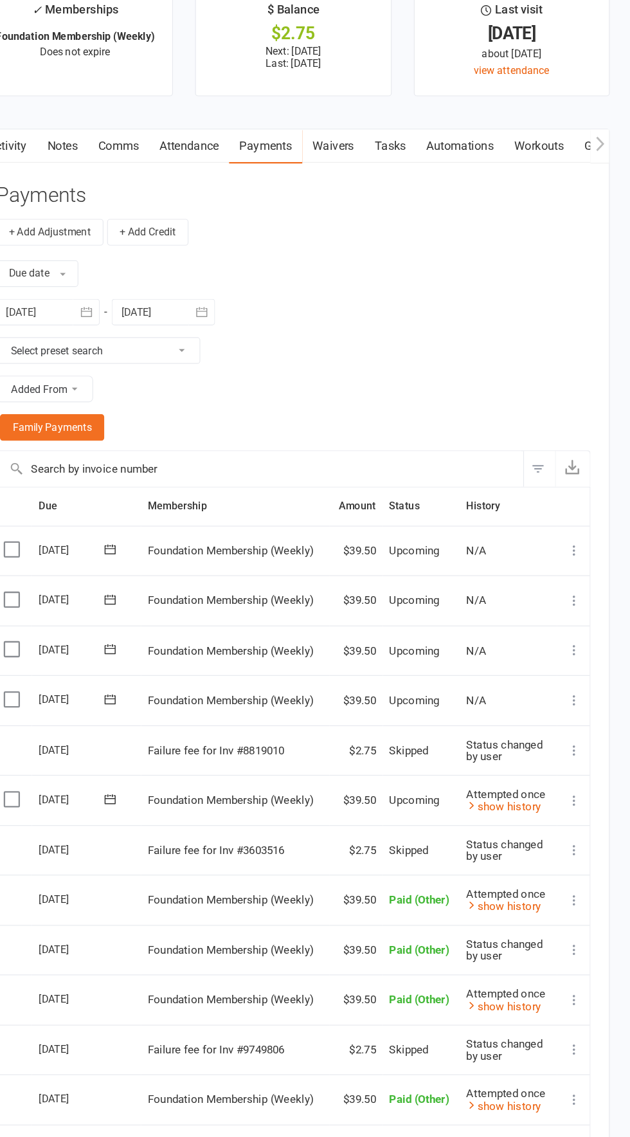
click at [585, 758] on icon at bounding box center [581, 764] width 13 height 13
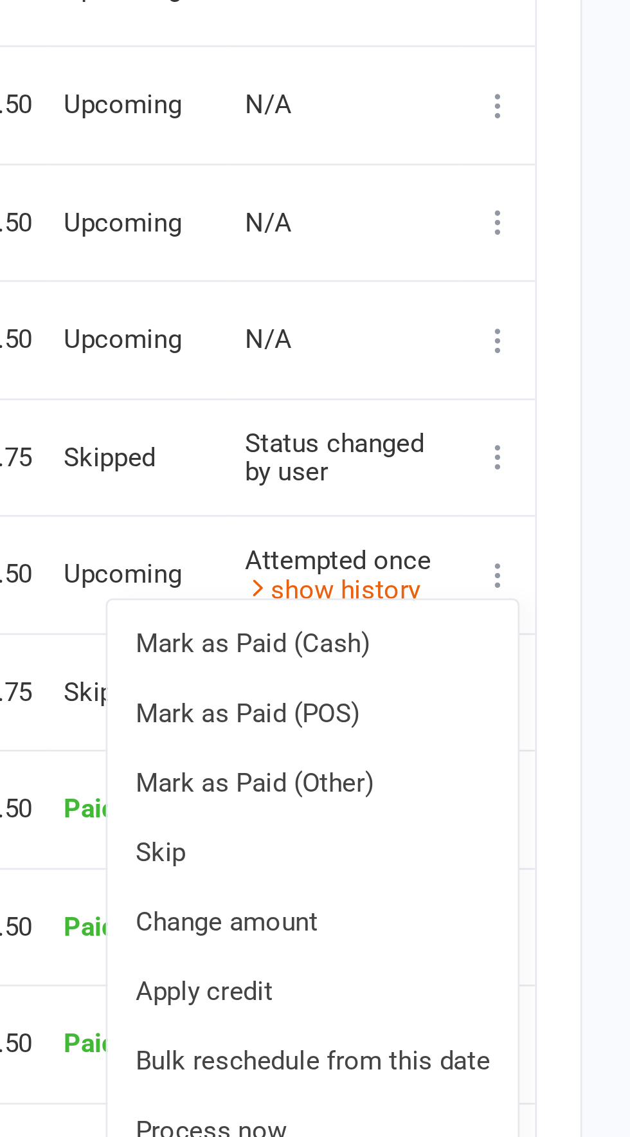
click at [586, 758] on icon at bounding box center [581, 764] width 13 height 13
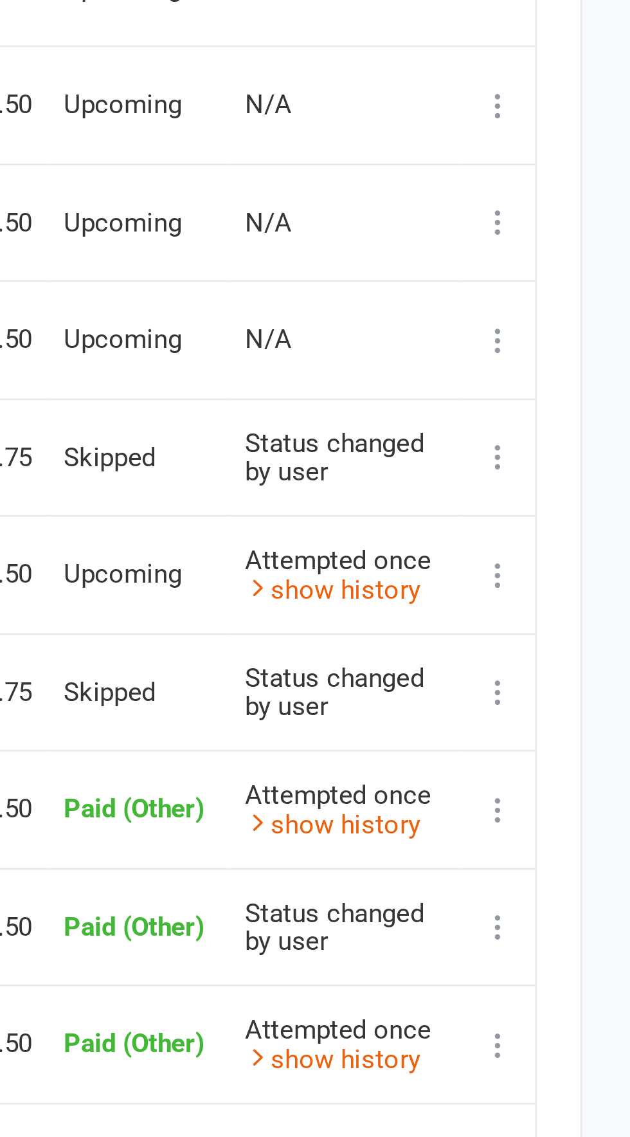
click at [580, 756] on button at bounding box center [581, 763] width 15 height 15
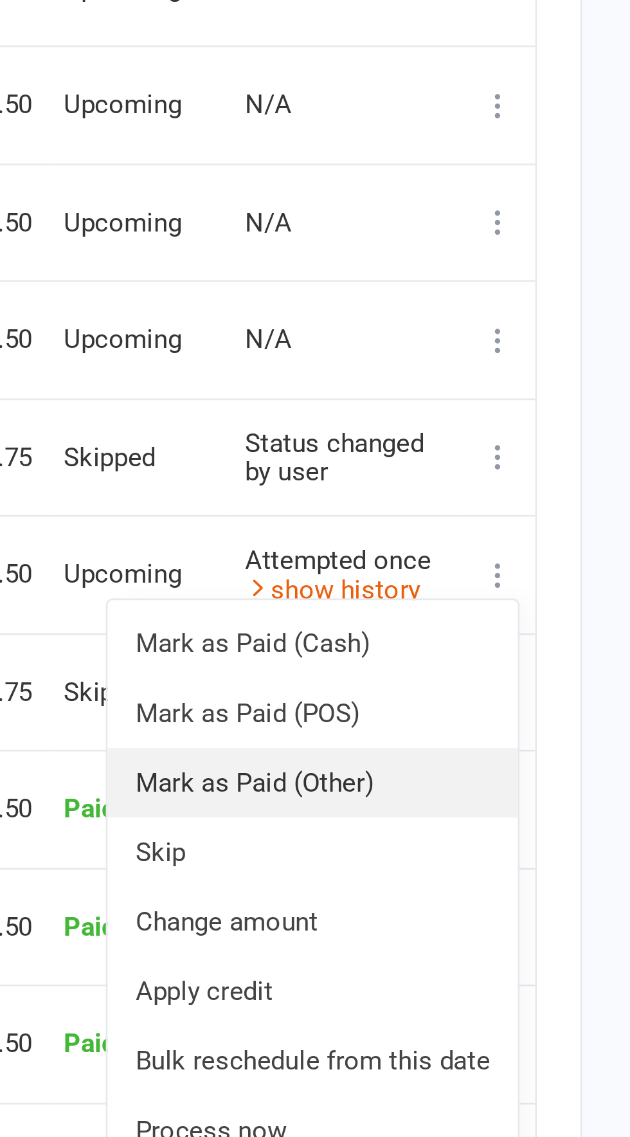
click at [524, 831] on link "Mark as Paid (Other)" at bounding box center [513, 841] width 152 height 26
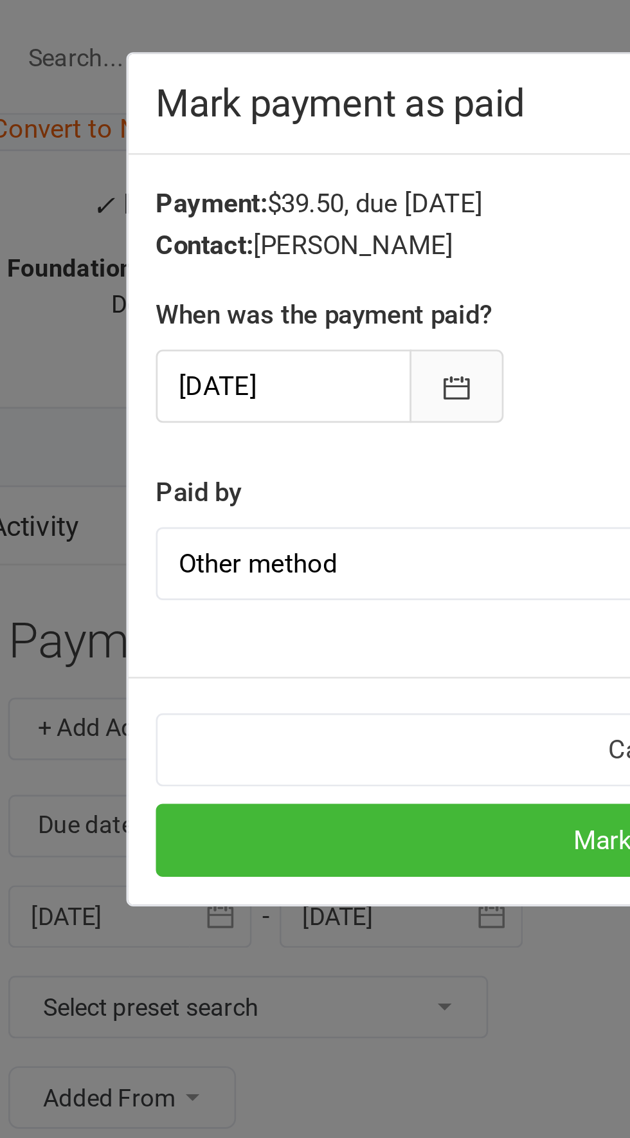
click at [248, 148] on icon "button" at bounding box center [244, 143] width 13 height 13
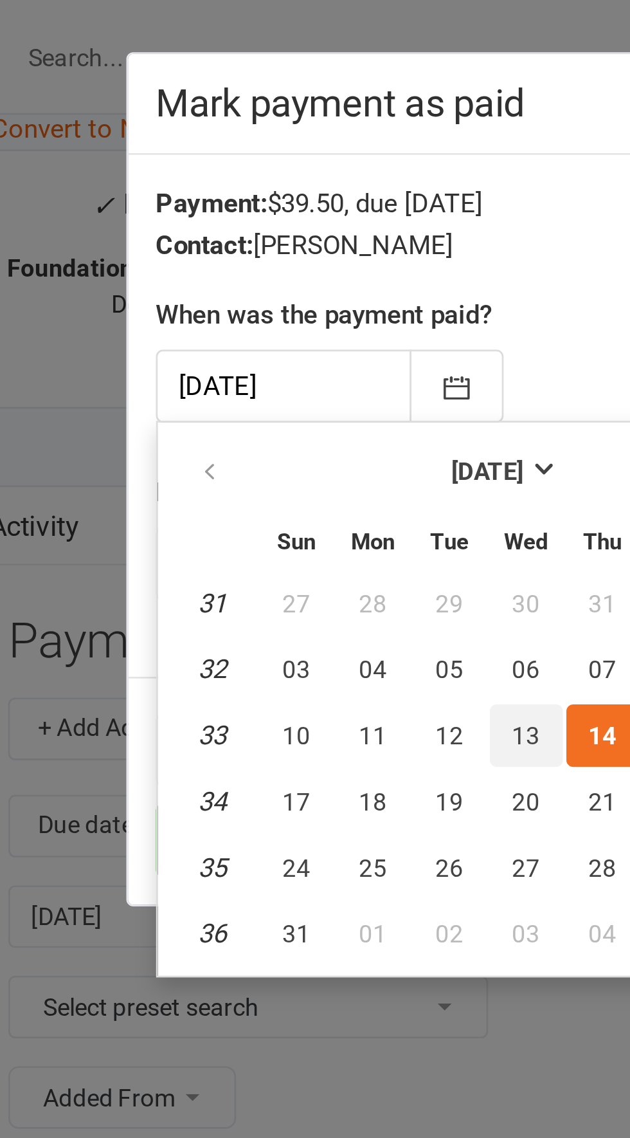
click at [270, 267] on span "13" at bounding box center [270, 272] width 10 height 10
type input "[DATE]"
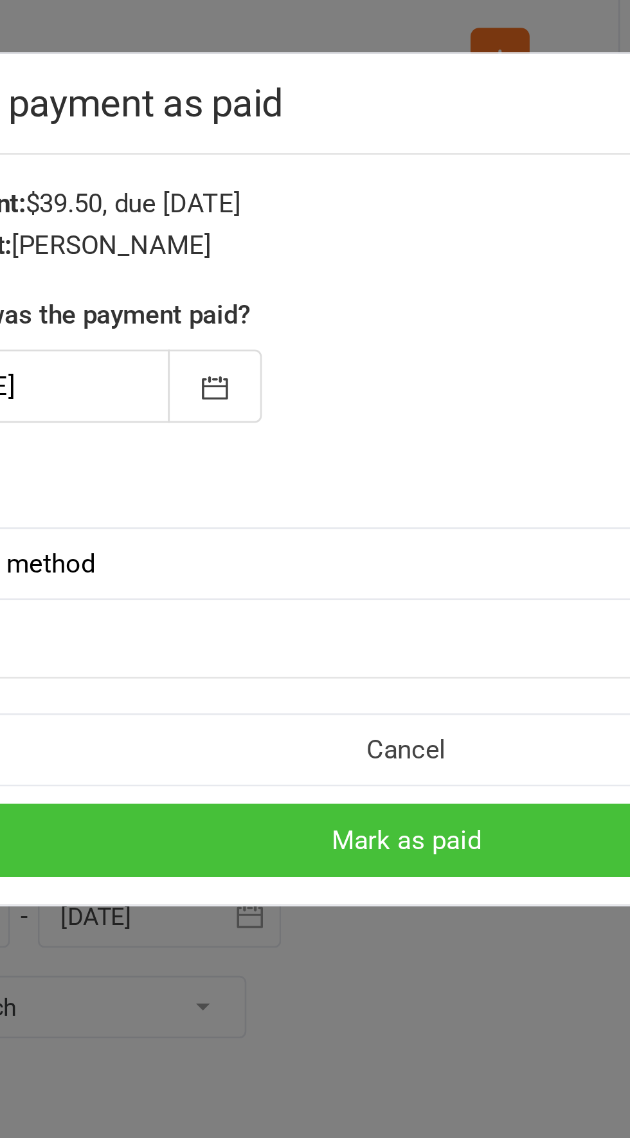
click at [326, 308] on button "Mark as paid" at bounding box center [315, 310] width 364 height 27
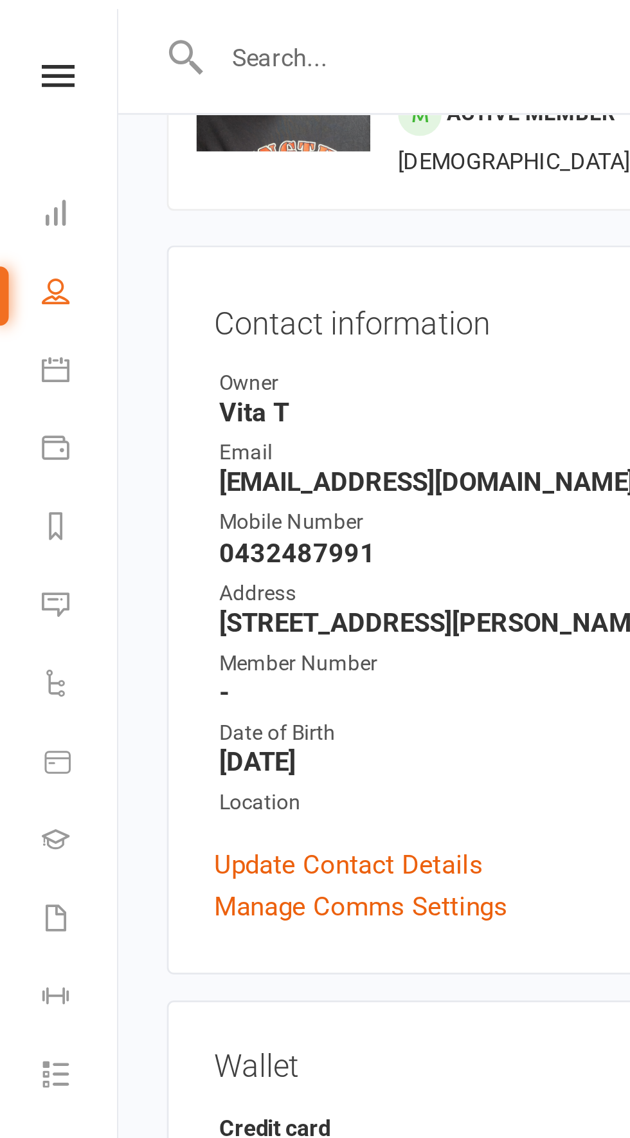
scroll to position [0, 0]
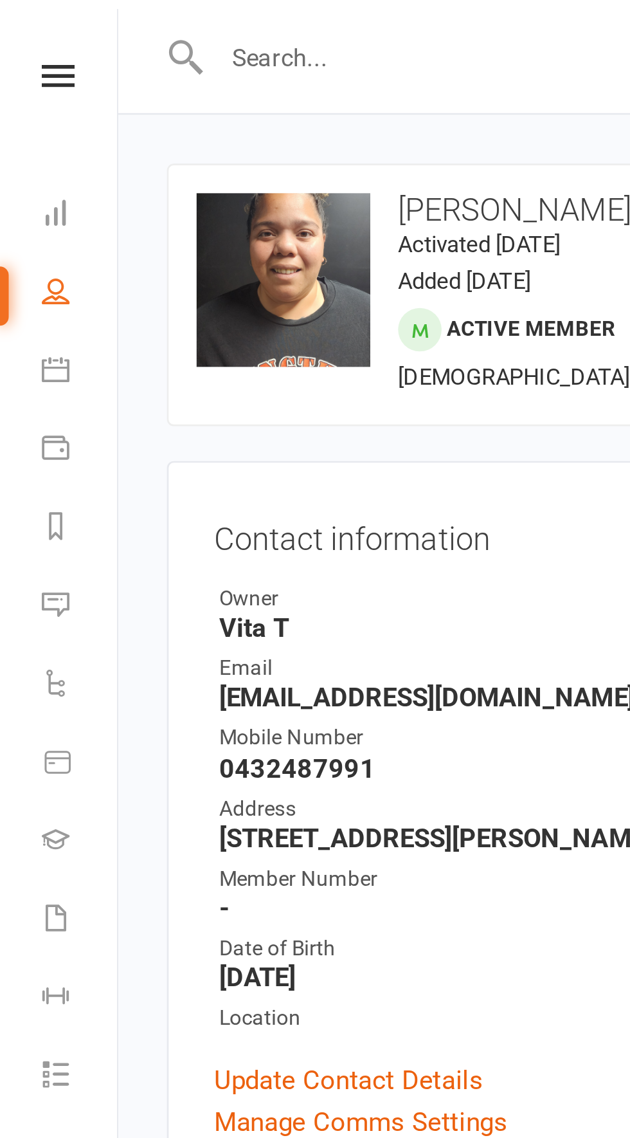
click at [102, 22] on div "× Invoice marked as paid by other method" at bounding box center [307, 22] width 614 height 0
click at [113, 19] on input "text" at bounding box center [191, 21] width 230 height 18
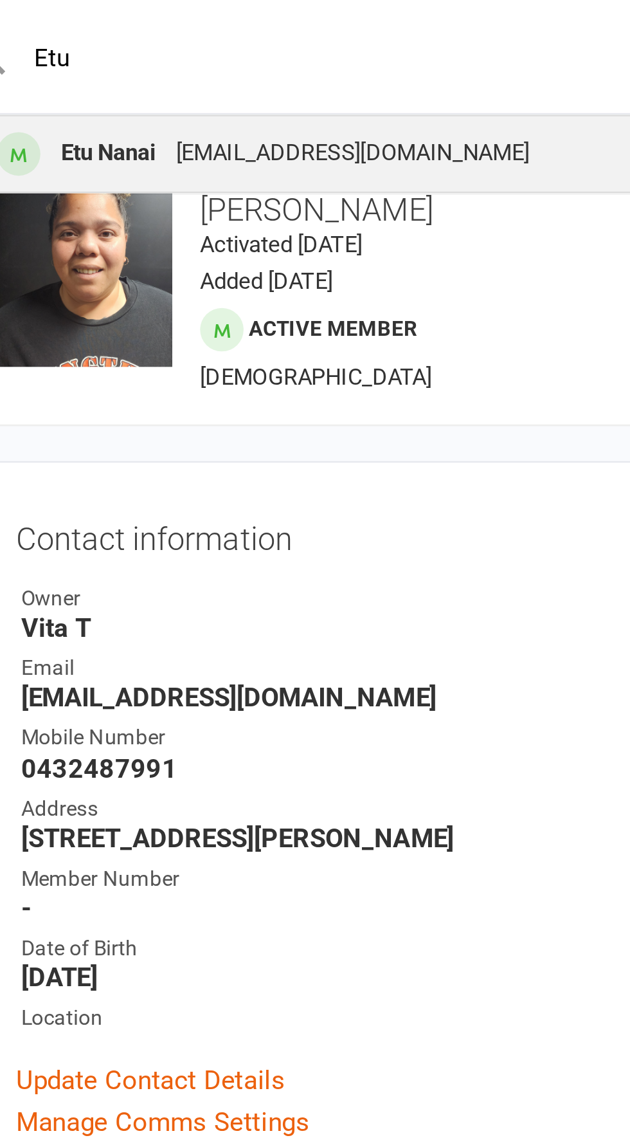
type input "Etu"
click at [126, 64] on div "Etu Nanai" at bounding box center [113, 57] width 42 height 19
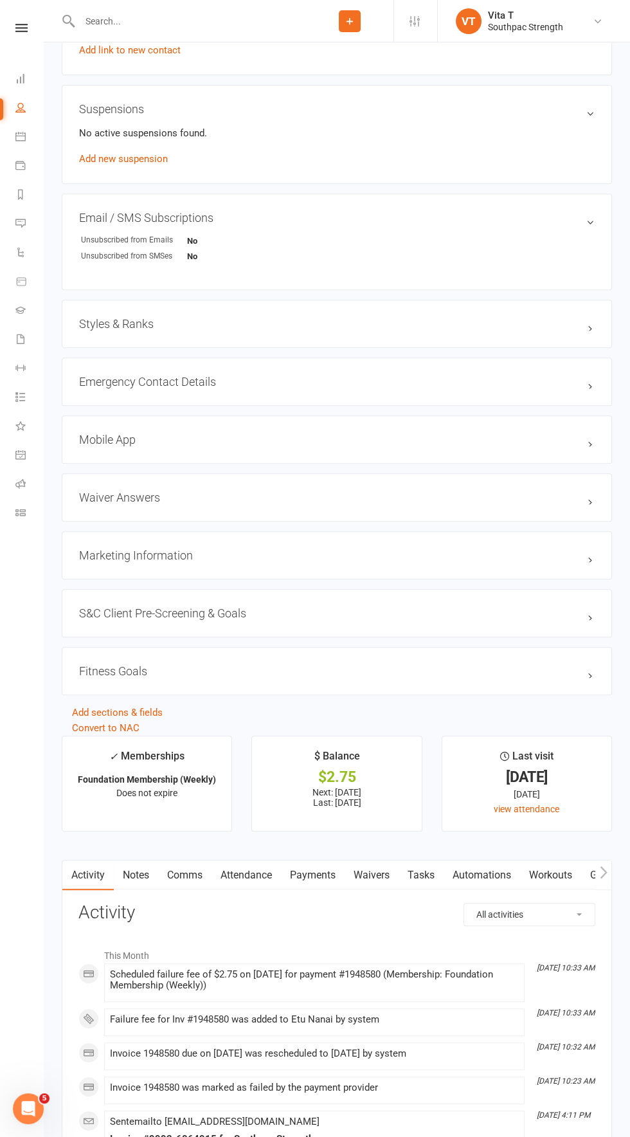
scroll to position [777, 0]
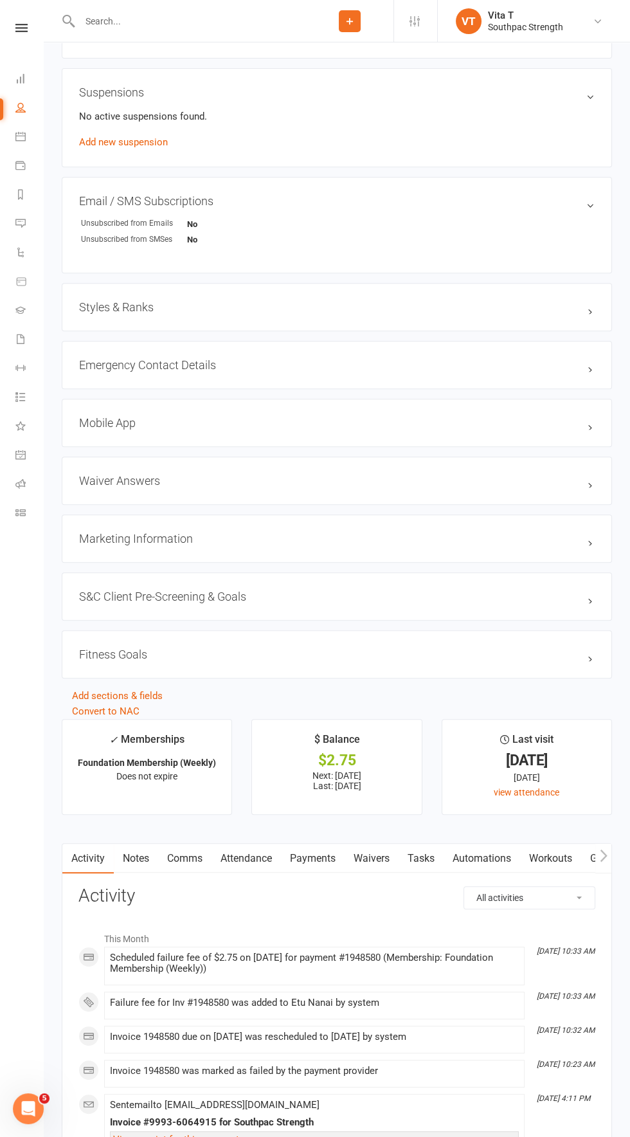
click at [318, 854] on link "Payments" at bounding box center [313, 859] width 64 height 30
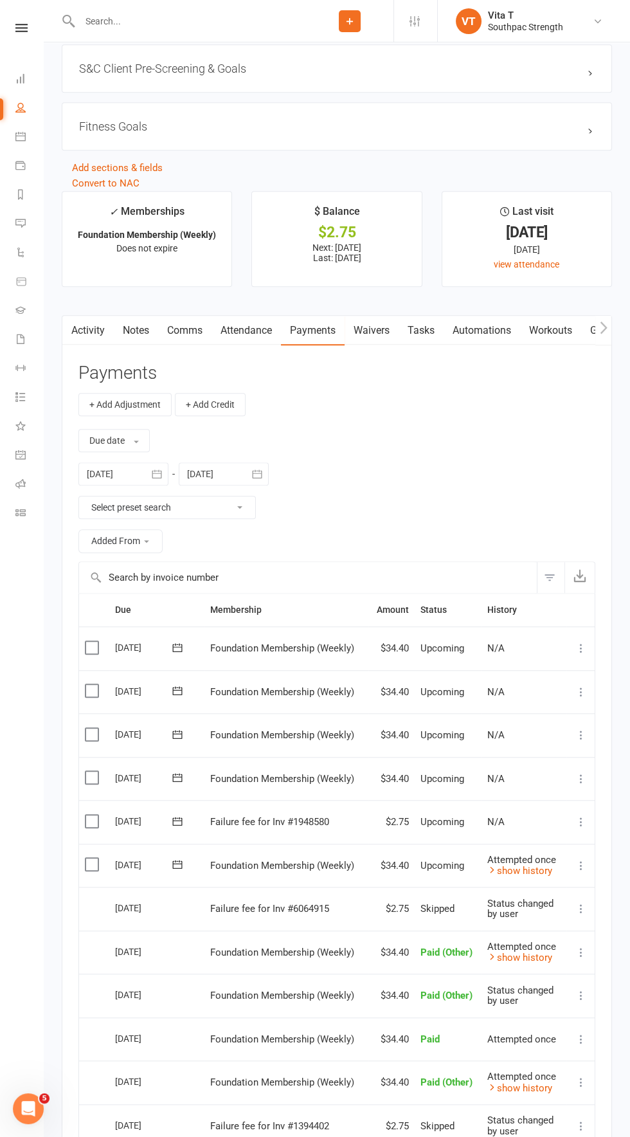
scroll to position [1309, 0]
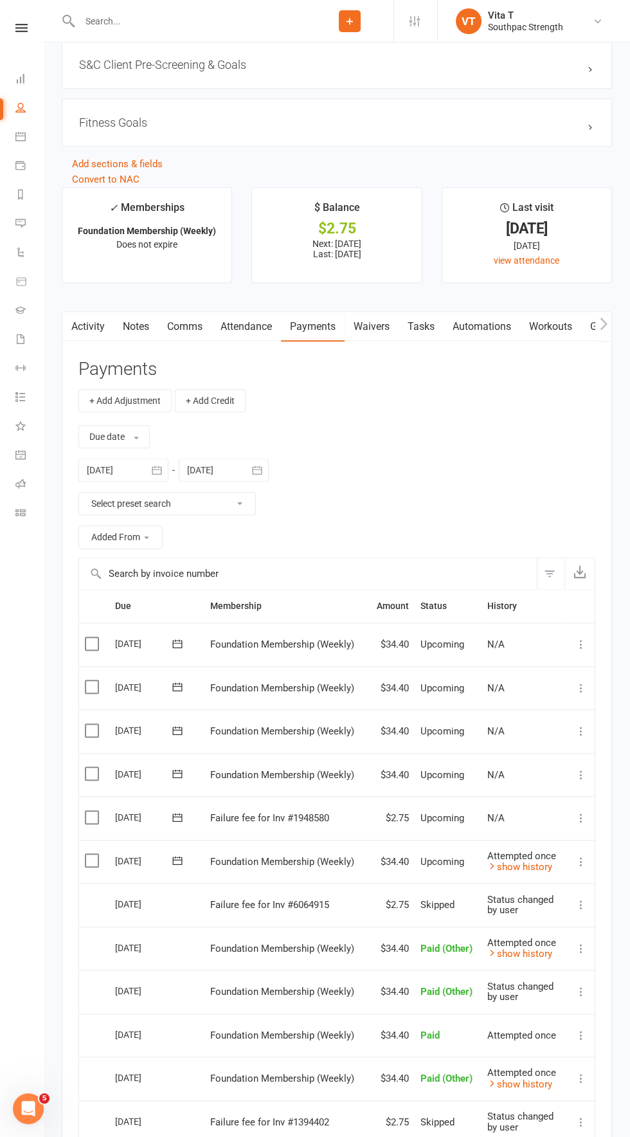
click at [581, 855] on icon at bounding box center [581, 861] width 13 height 13
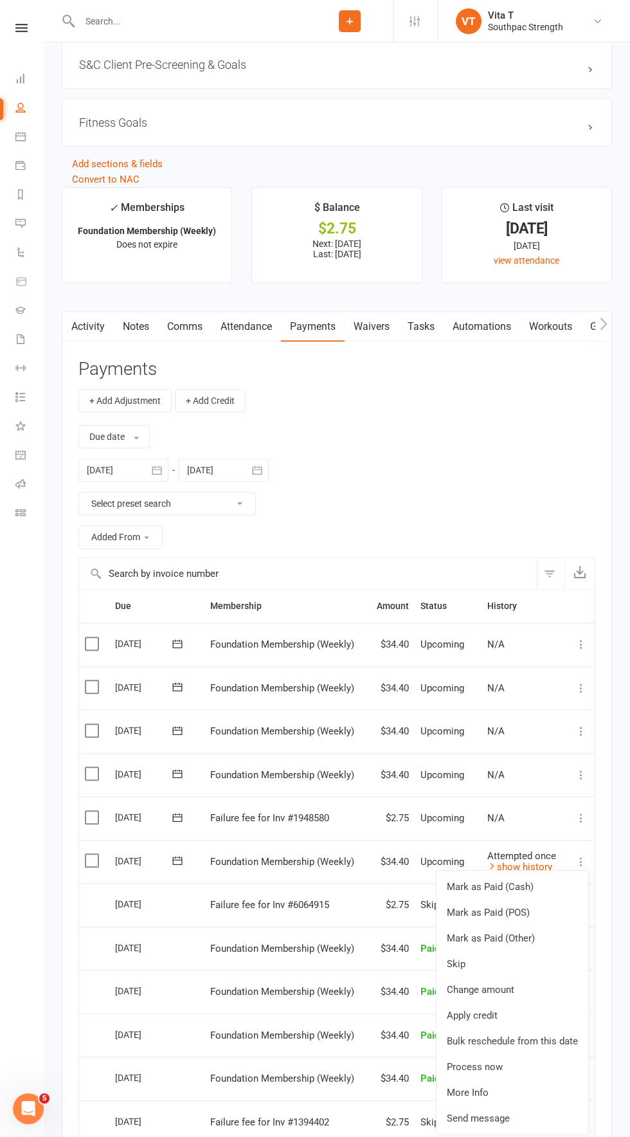
click at [581, 771] on icon at bounding box center [581, 775] width 13 height 13
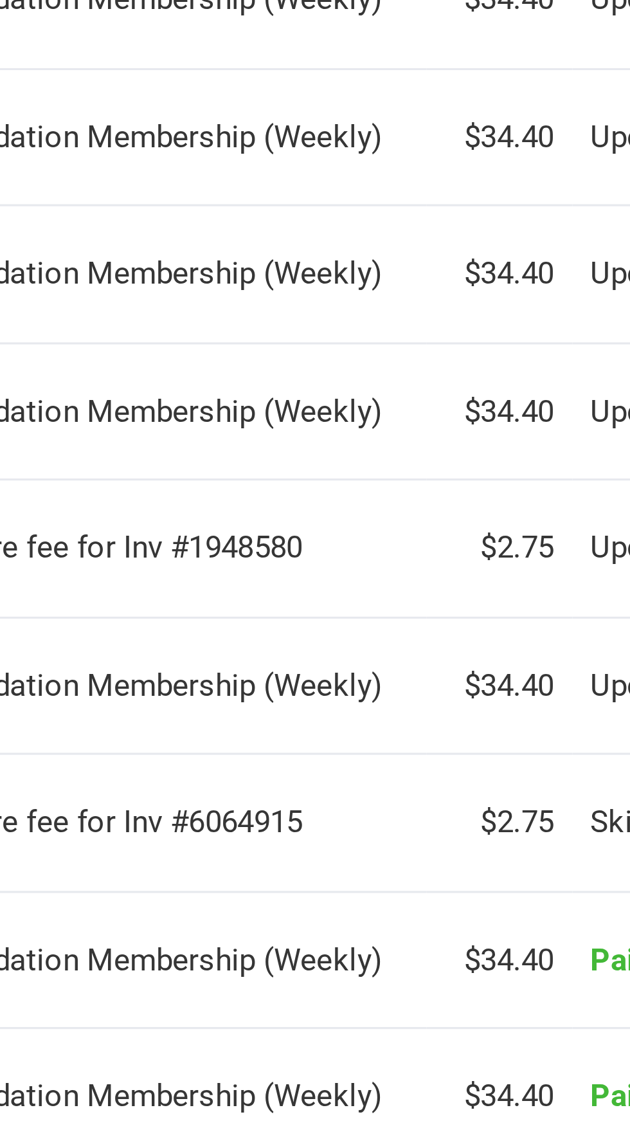
scroll to position [1313, 0]
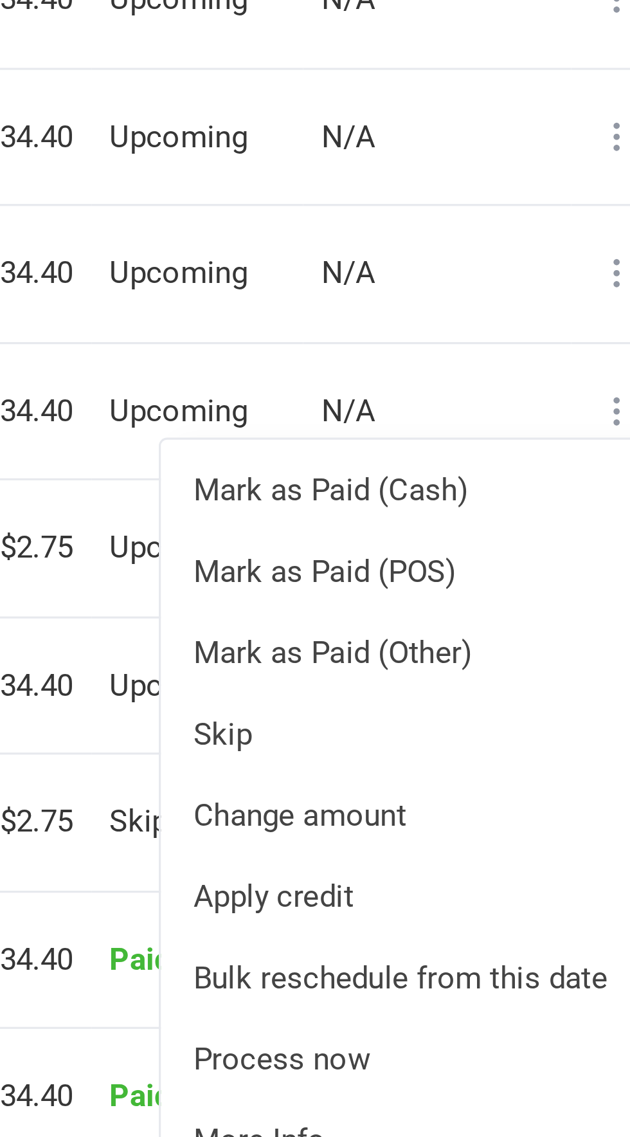
click at [412, 865] on td "$34.40" at bounding box center [392, 858] width 46 height 44
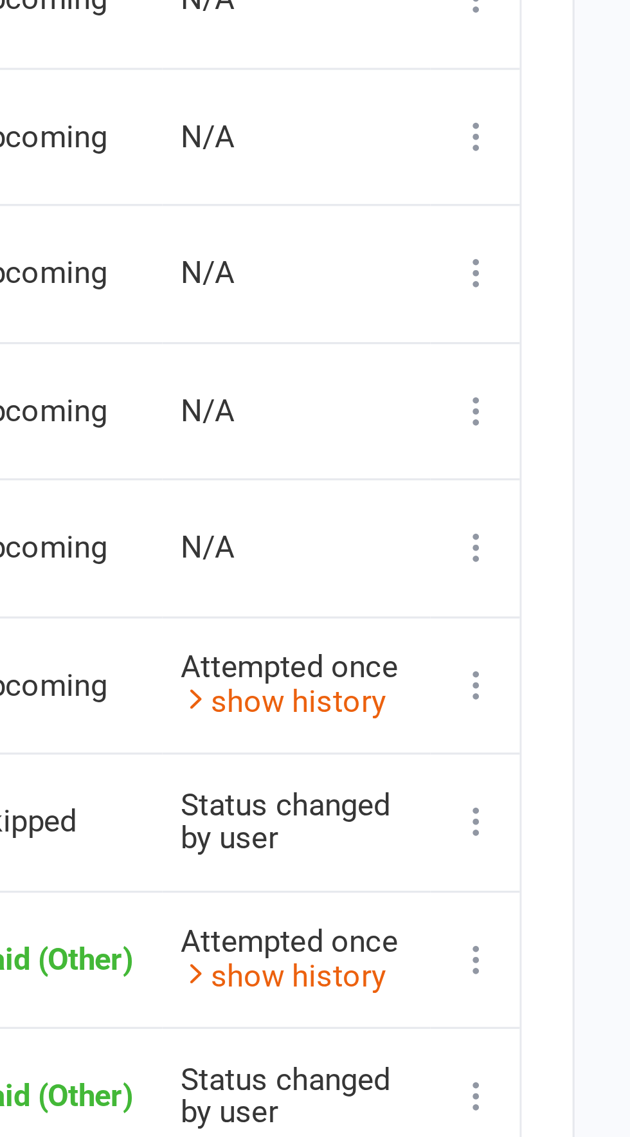
click at [585, 808] on icon at bounding box center [581, 814] width 13 height 13
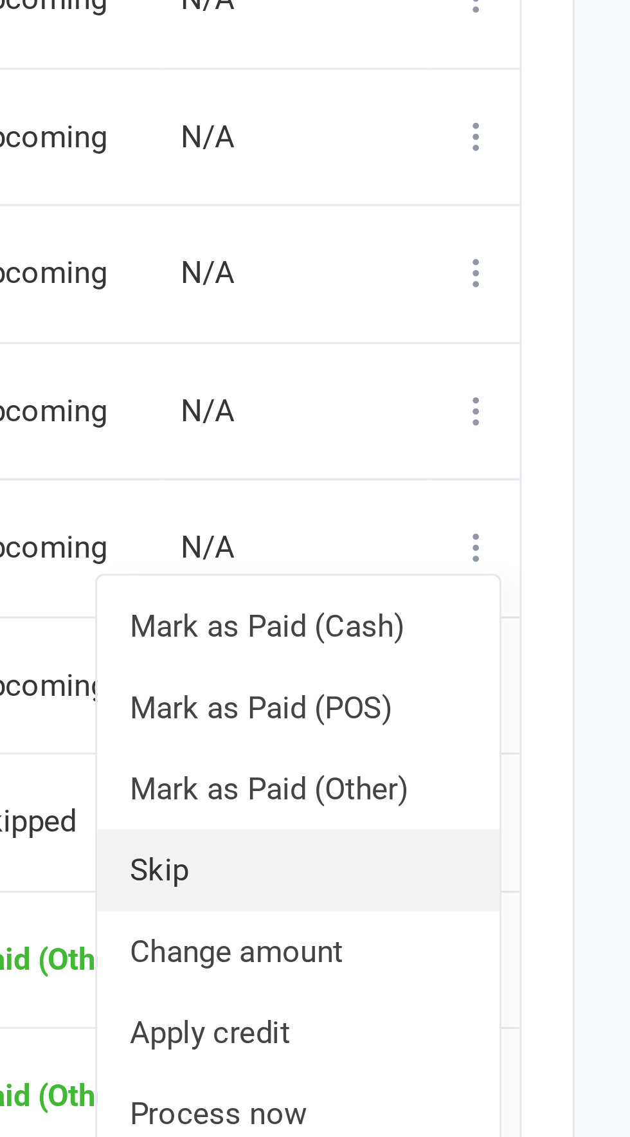
click at [527, 908] on link "Skip" at bounding box center [524, 917] width 127 height 26
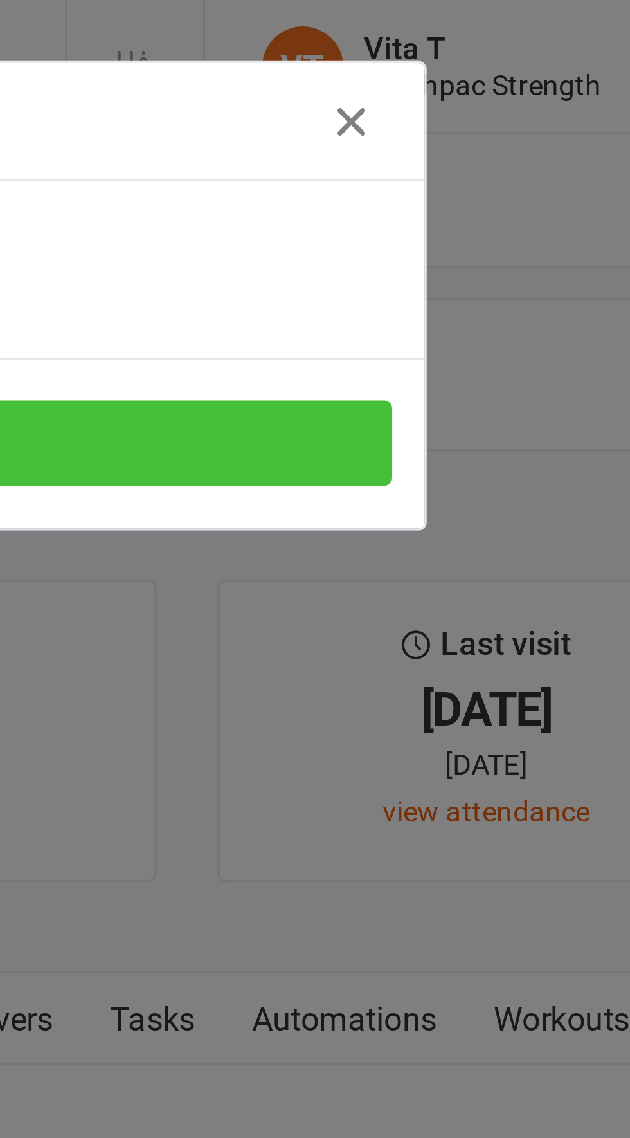
click at [405, 139] on button "Yes" at bounding box center [315, 140] width 364 height 27
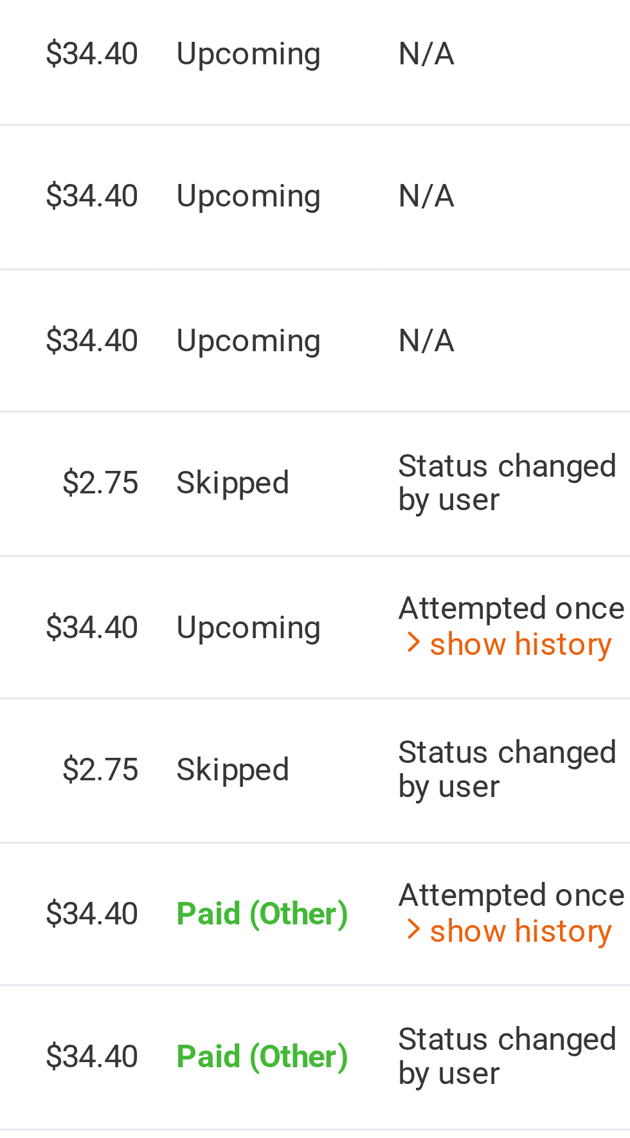
scroll to position [1411, 0]
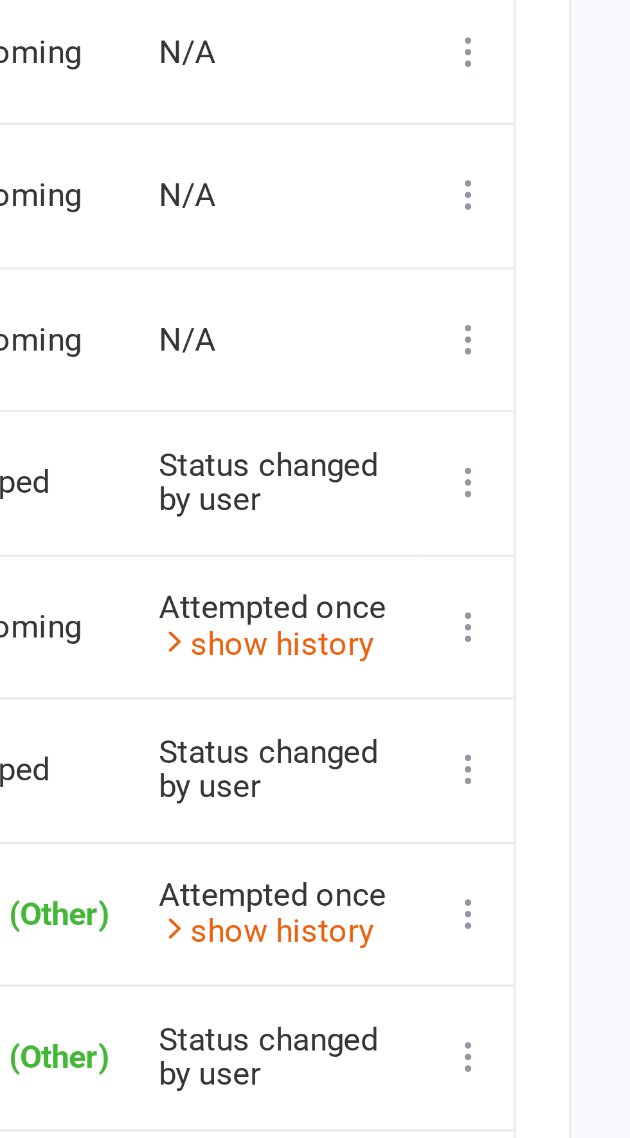
click at [582, 753] on icon at bounding box center [581, 759] width 13 height 13
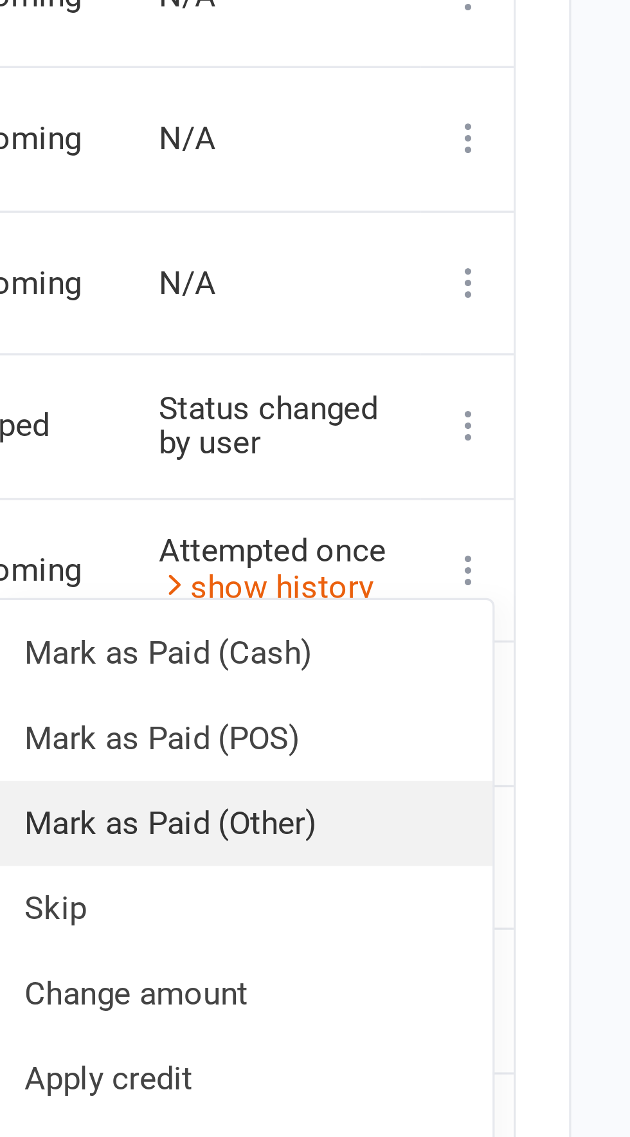
click at [528, 826] on link "Mark as Paid (Other)" at bounding box center [513, 836] width 152 height 26
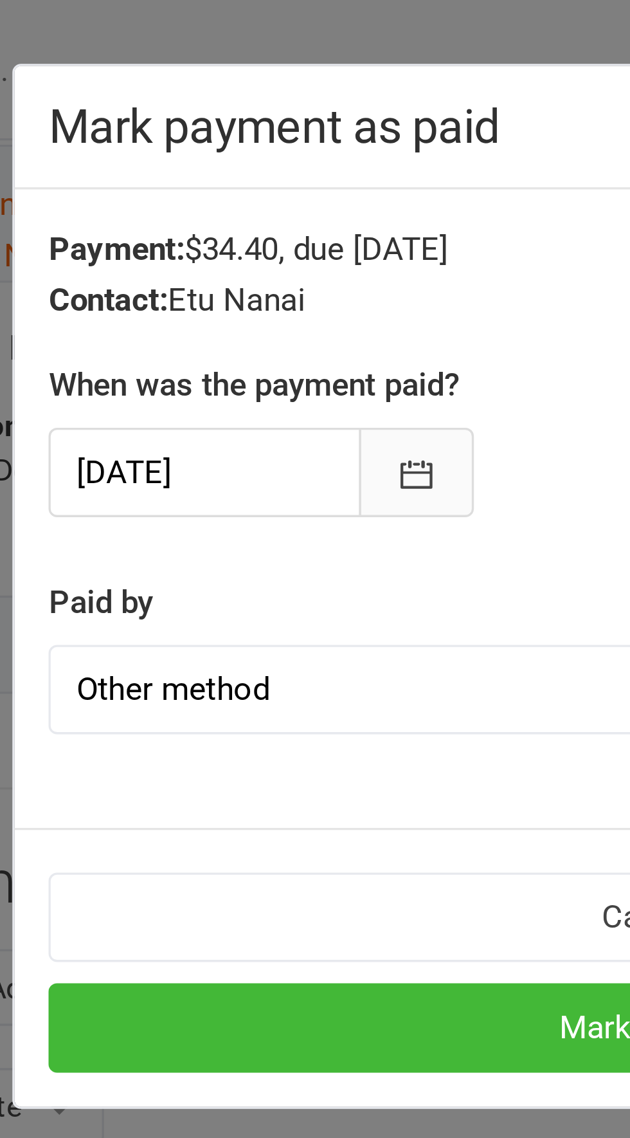
click at [244, 143] on icon "button" at bounding box center [244, 143] width 13 height 13
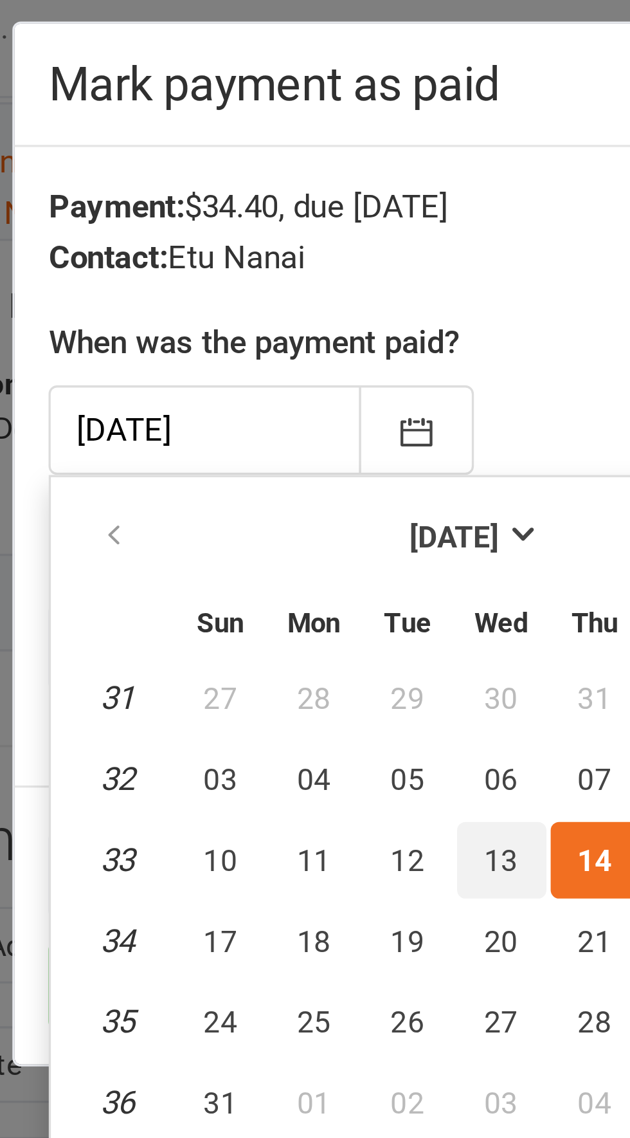
click at [273, 268] on button "13" at bounding box center [270, 272] width 27 height 23
type input "[DATE]"
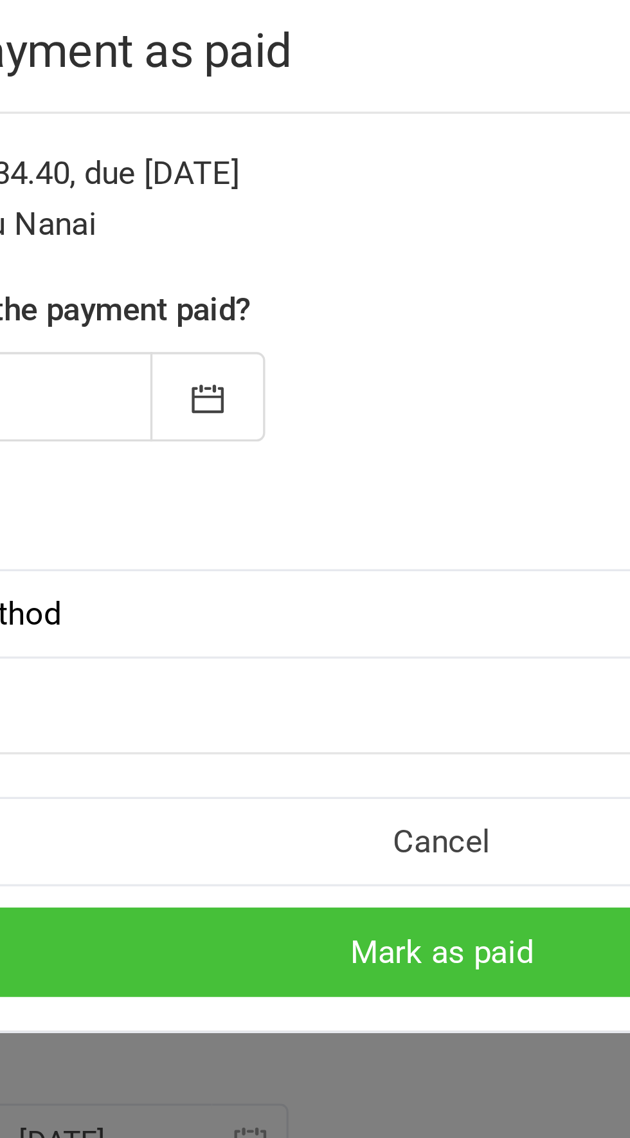
click at [315, 311] on button "Mark as paid" at bounding box center [315, 310] width 364 height 27
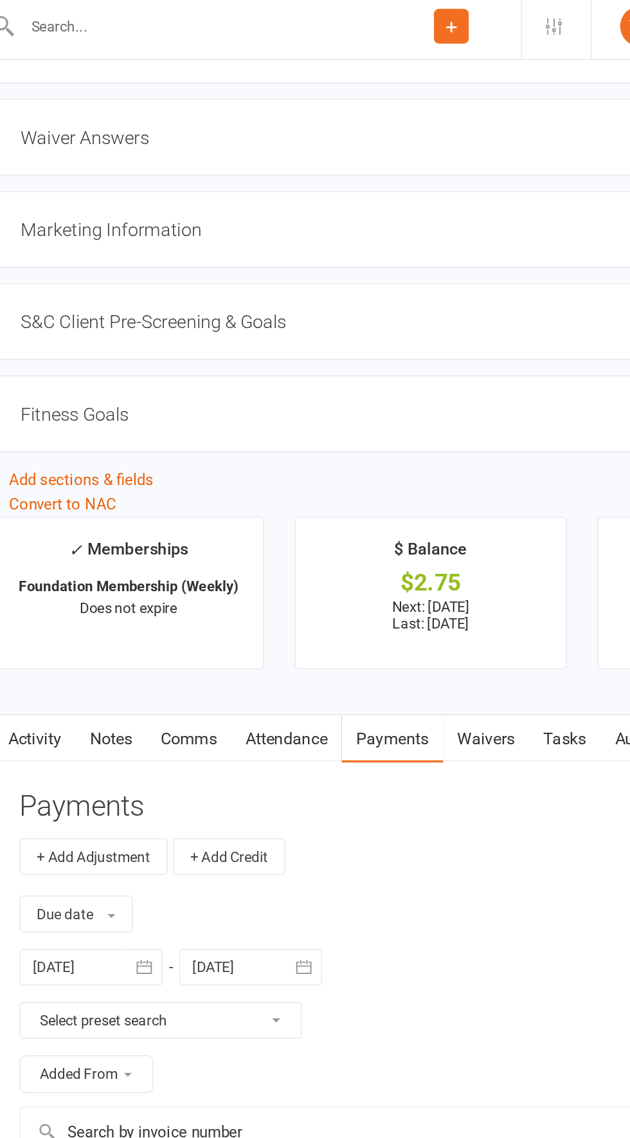
scroll to position [1167, 0]
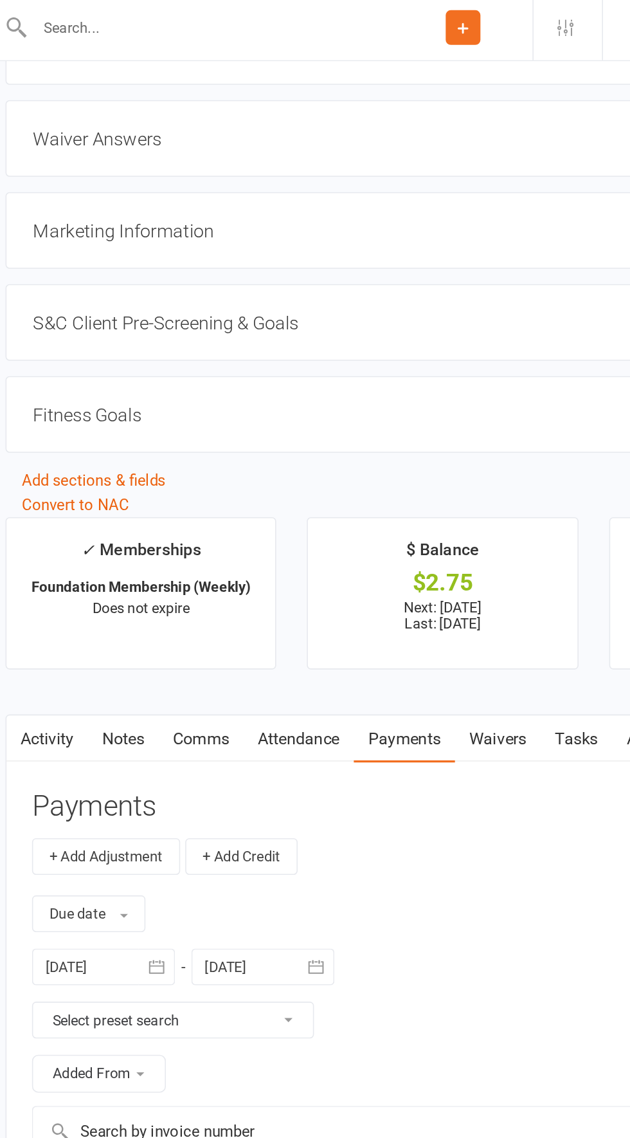
click at [124, 32] on div at bounding box center [184, 21] width 244 height 42
click at [101, 21] on input "text" at bounding box center [191, 21] width 230 height 18
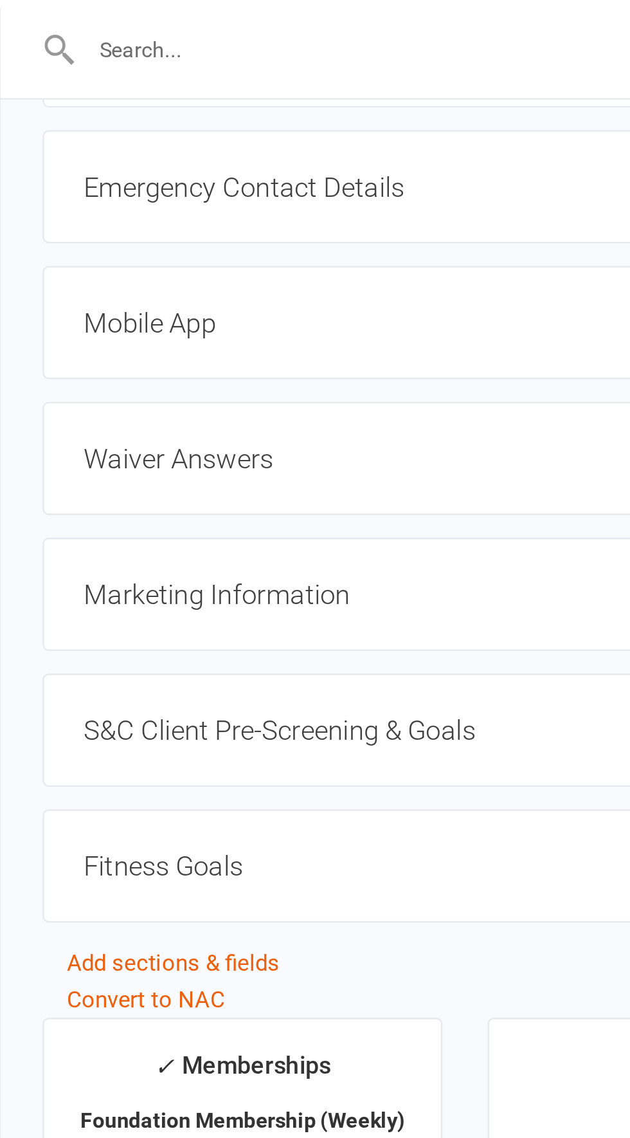
scroll to position [1058, 0]
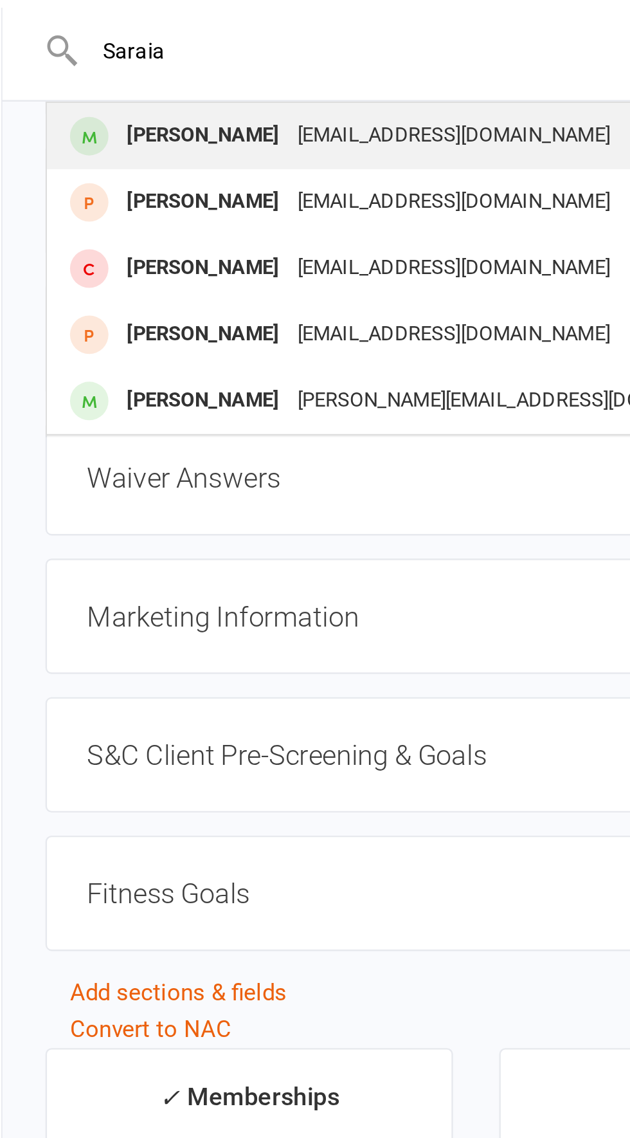
type input "Saraia"
click at [121, 59] on div "[PERSON_NAME]" at bounding box center [127, 57] width 71 height 19
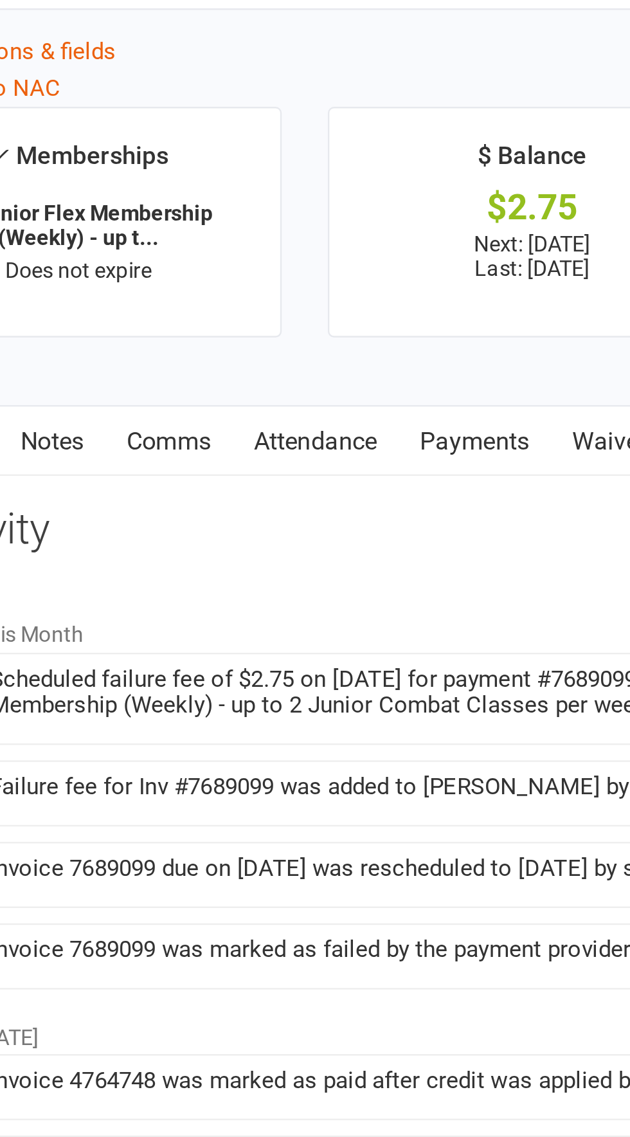
scroll to position [820, 0]
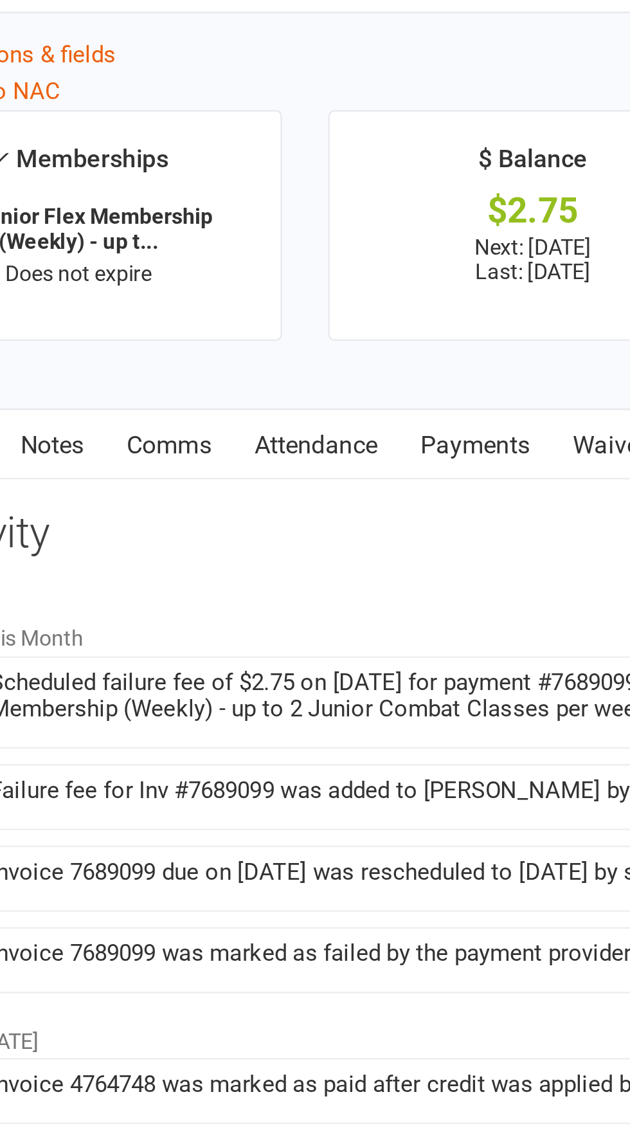
click at [317, 802] on link "Payments" at bounding box center [313, 810] width 64 height 30
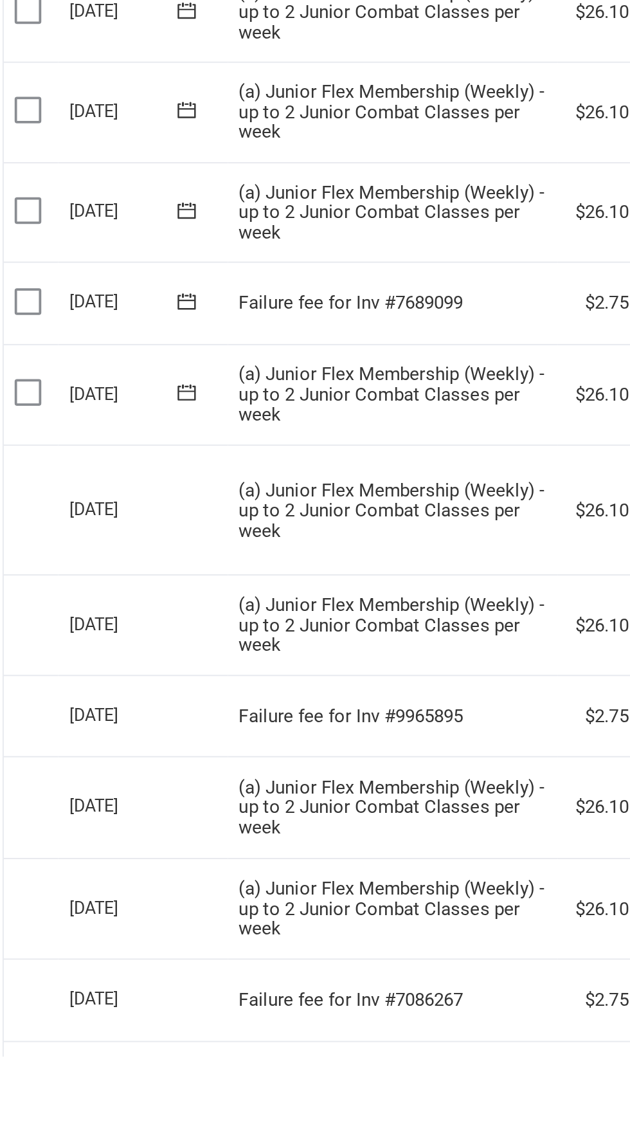
scroll to position [1456, 0]
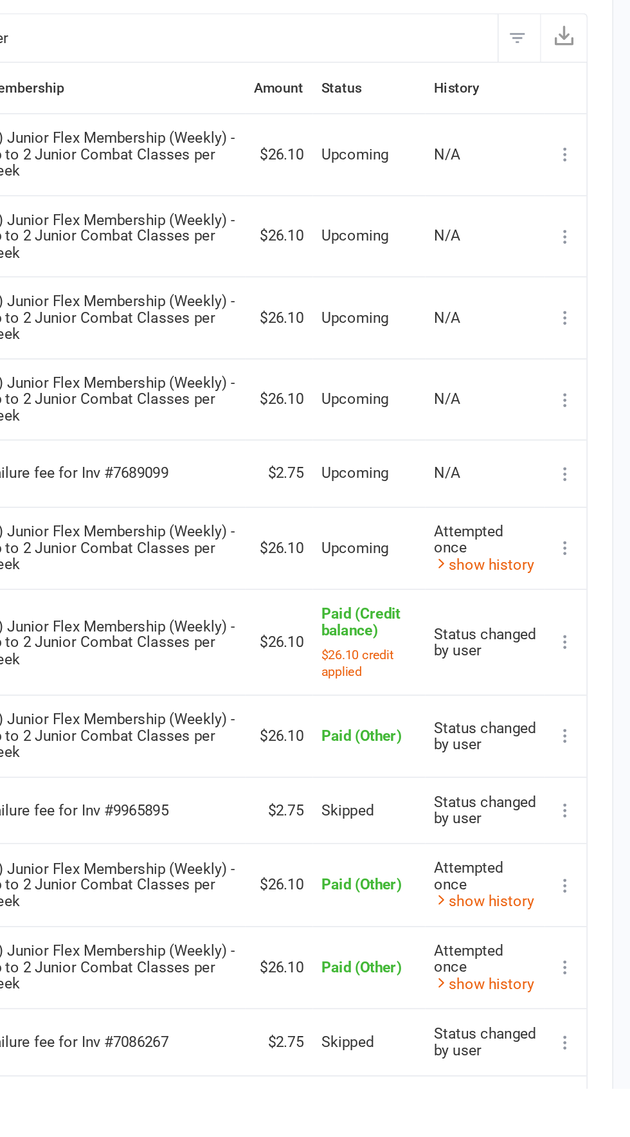
click at [587, 731] on icon at bounding box center [581, 737] width 13 height 13
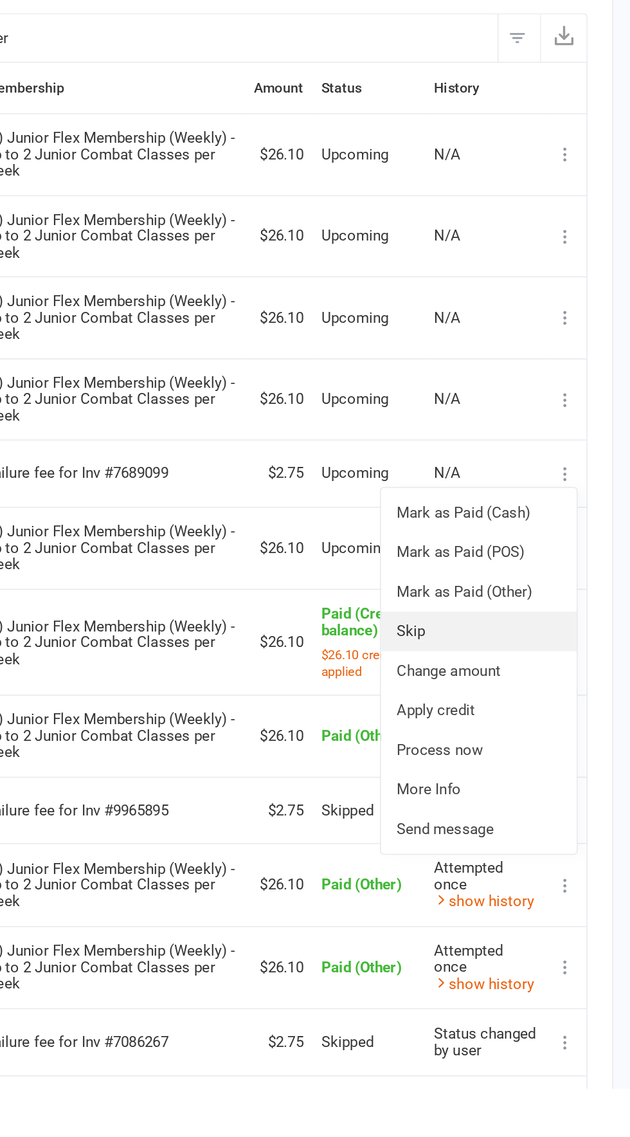
click at [516, 832] on link "Skip" at bounding box center [524, 840] width 127 height 26
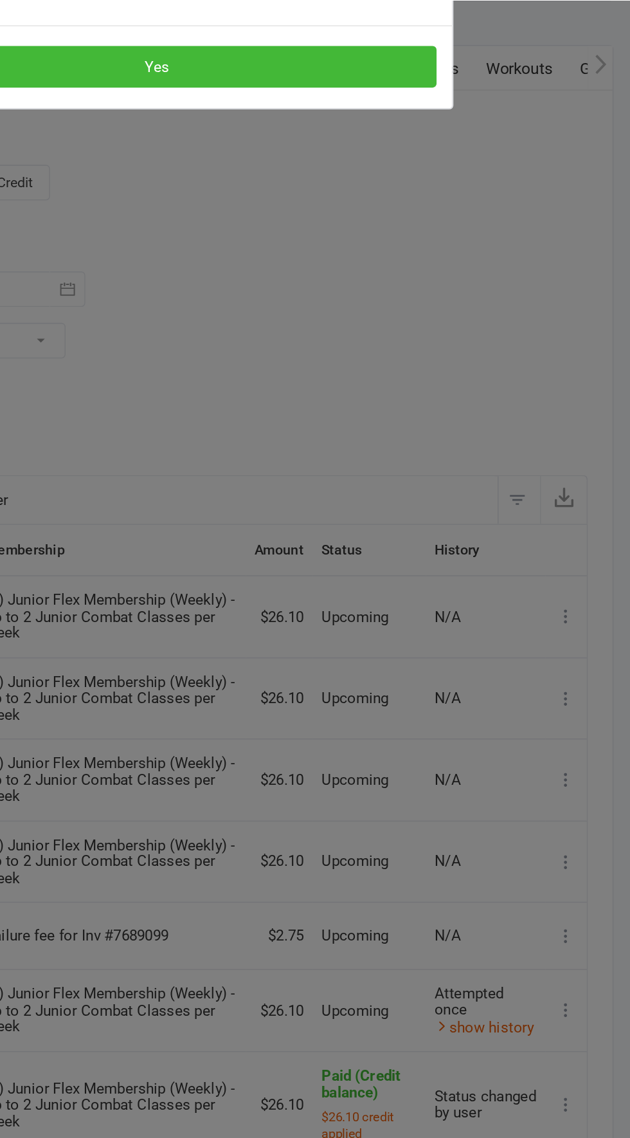
scroll to position [1488, 0]
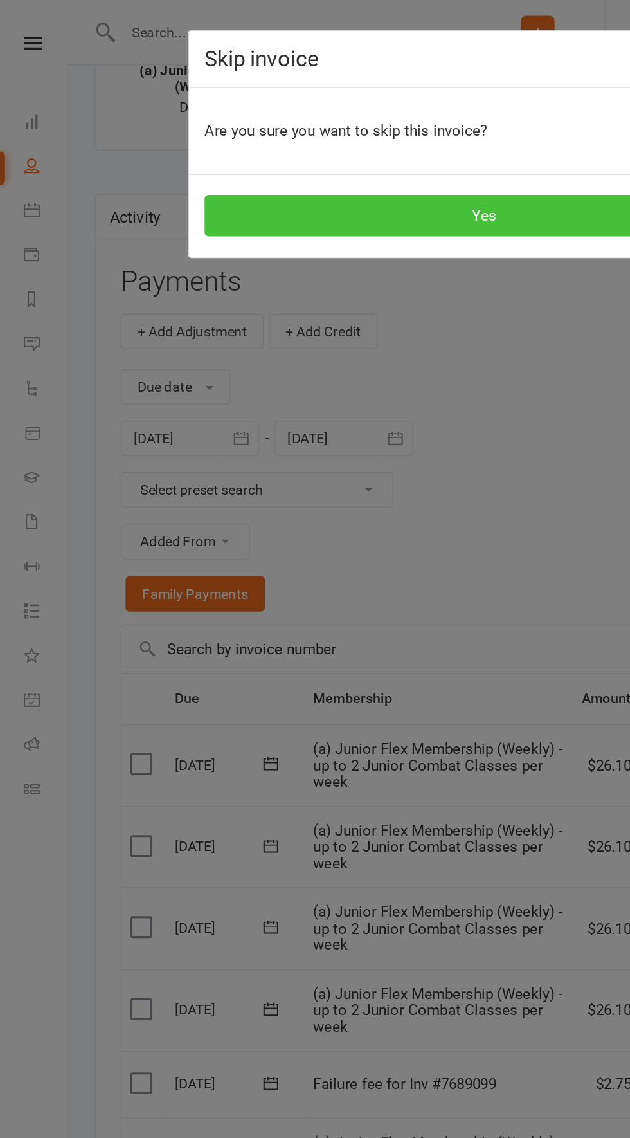
click at [210, 137] on button "Yes" at bounding box center [315, 140] width 364 height 27
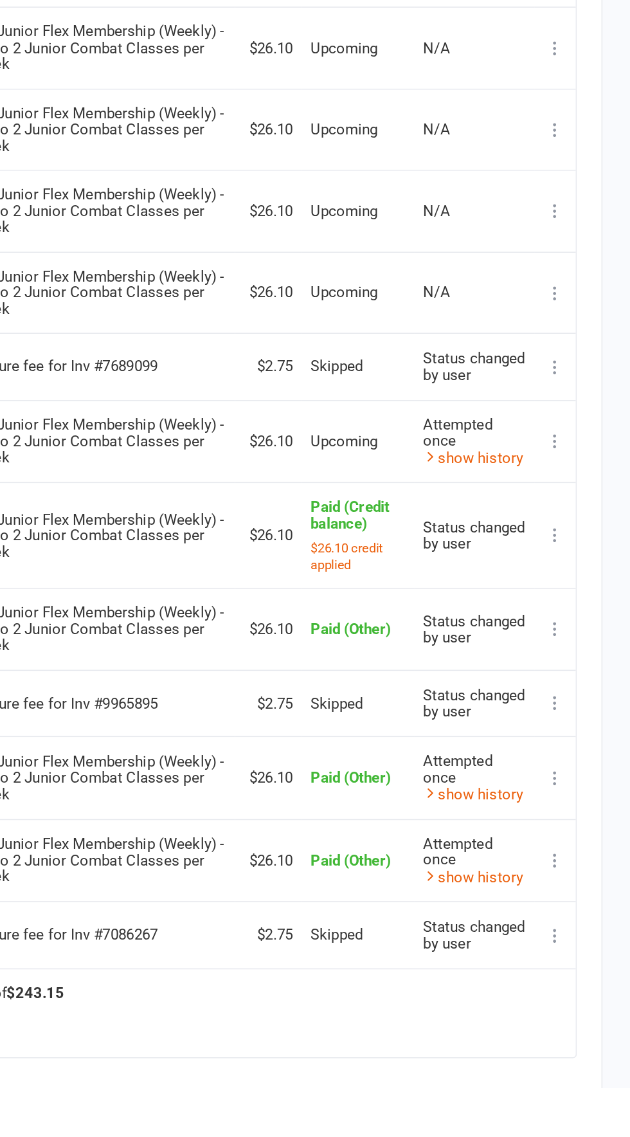
scroll to position [1525, 0]
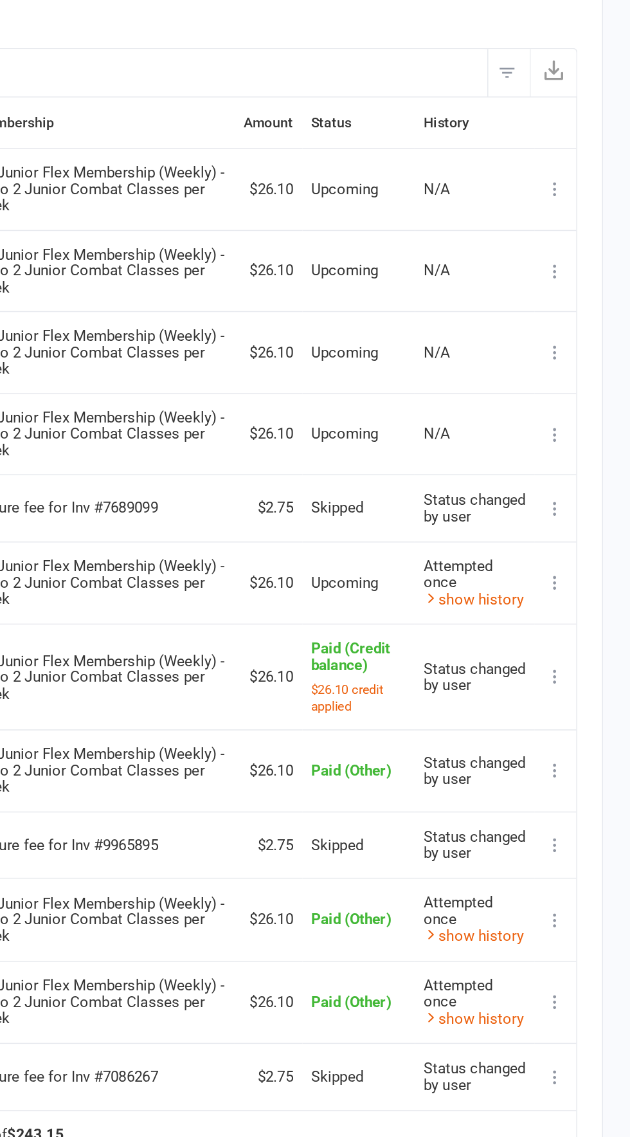
click at [581, 711] on icon at bounding box center [581, 717] width 13 height 13
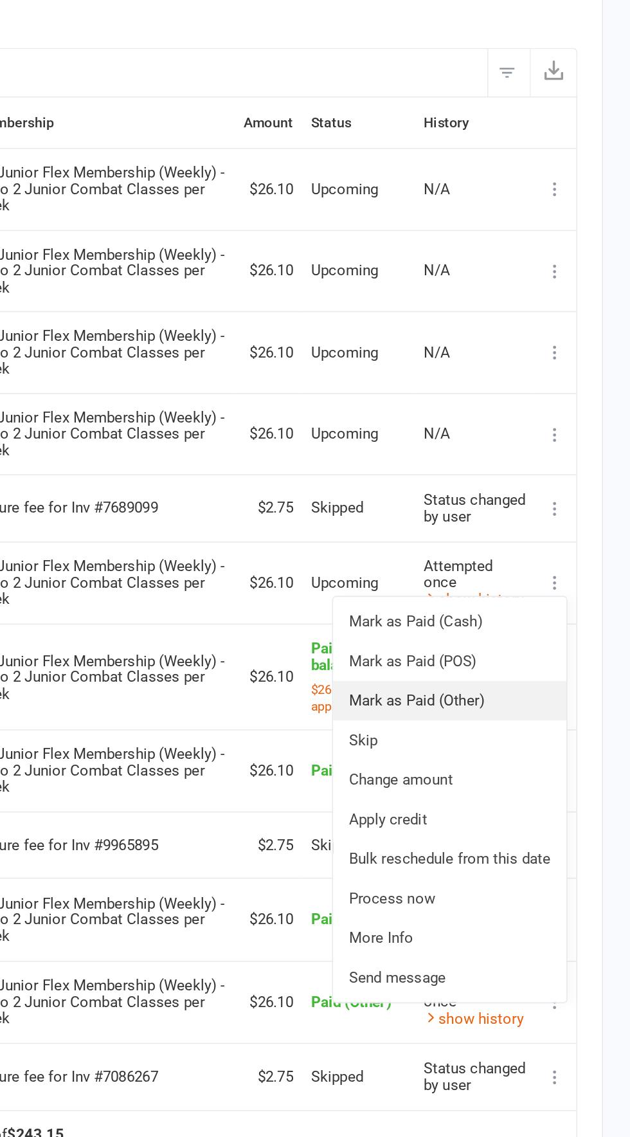
click at [530, 786] on link "Mark as Paid (Other)" at bounding box center [513, 794] width 152 height 26
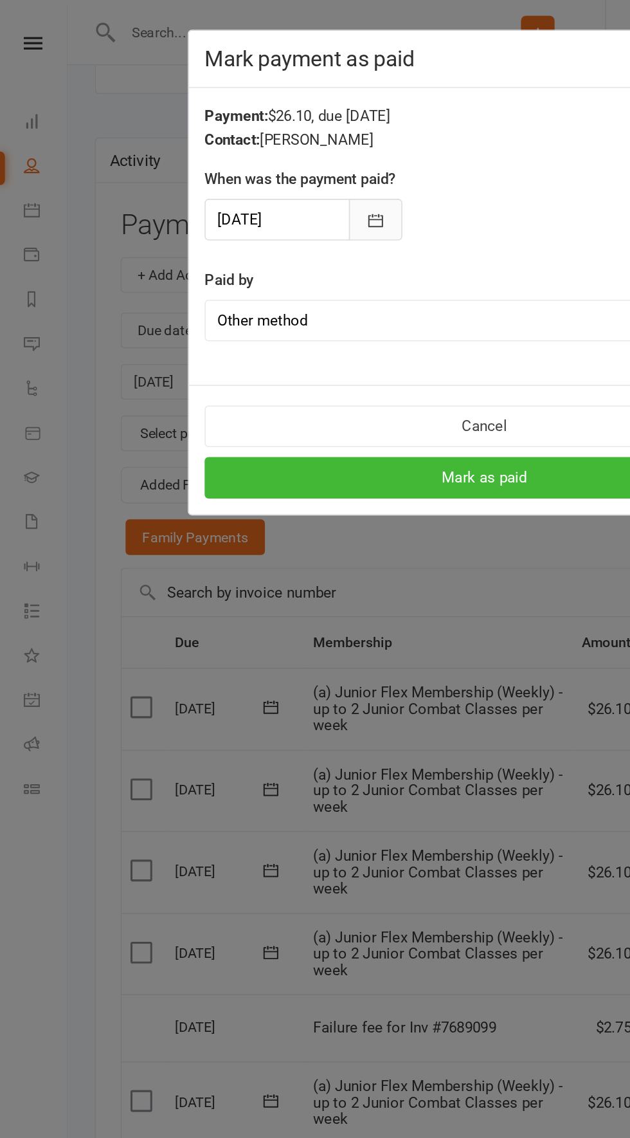
click at [247, 145] on icon "button" at bounding box center [244, 143] width 13 height 13
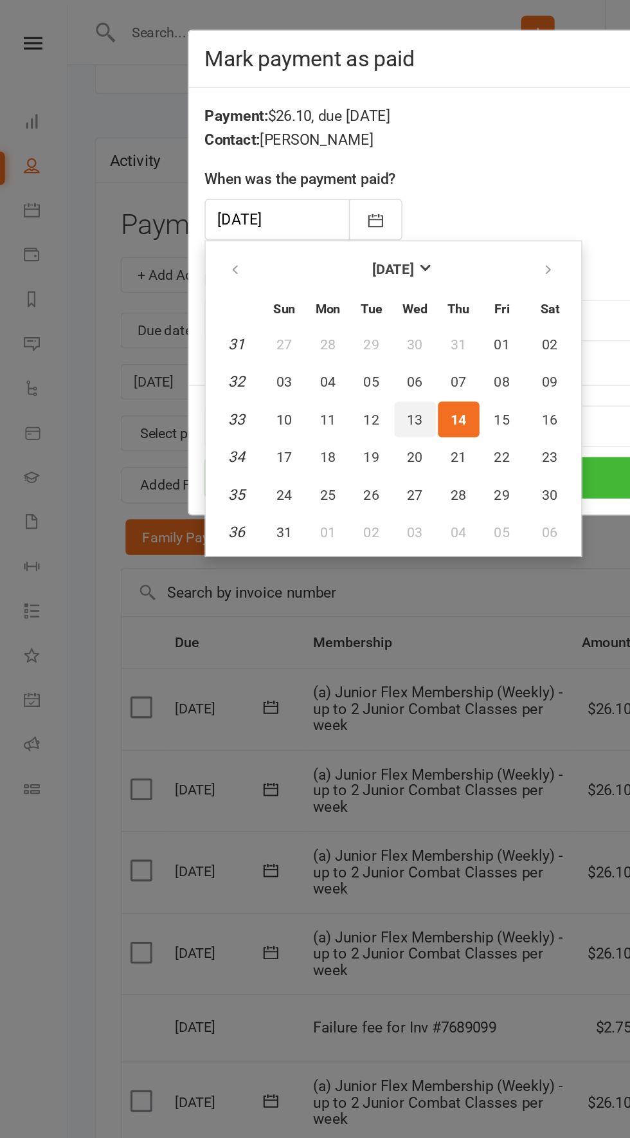
click at [271, 268] on span "13" at bounding box center [270, 273] width 10 height 10
type input "[DATE]"
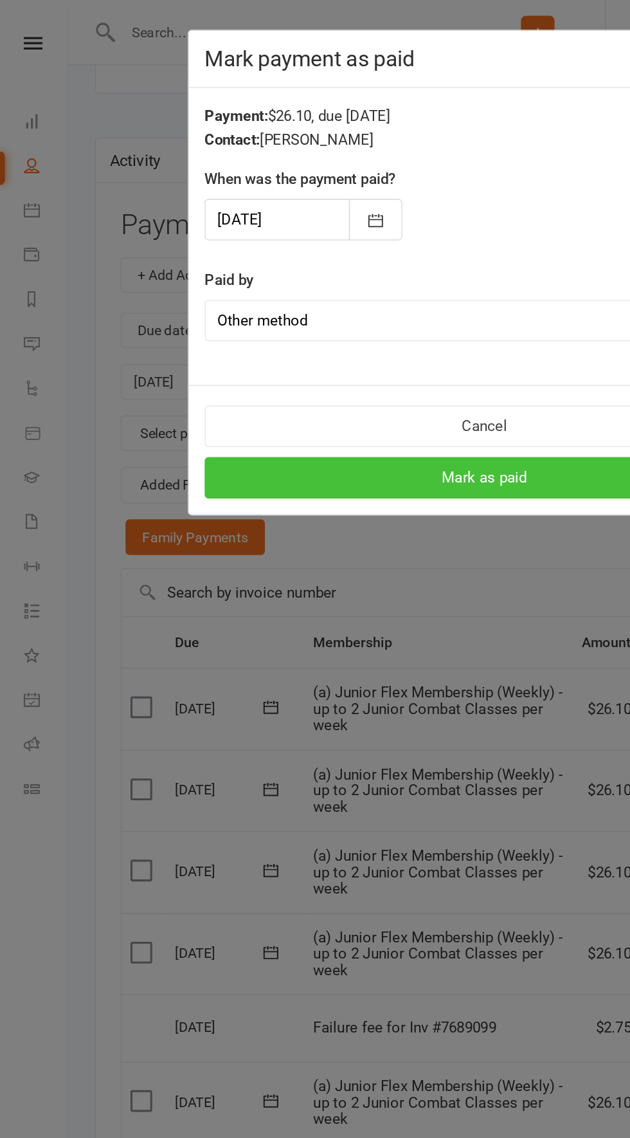
click at [219, 313] on button "Mark as paid" at bounding box center [315, 310] width 364 height 27
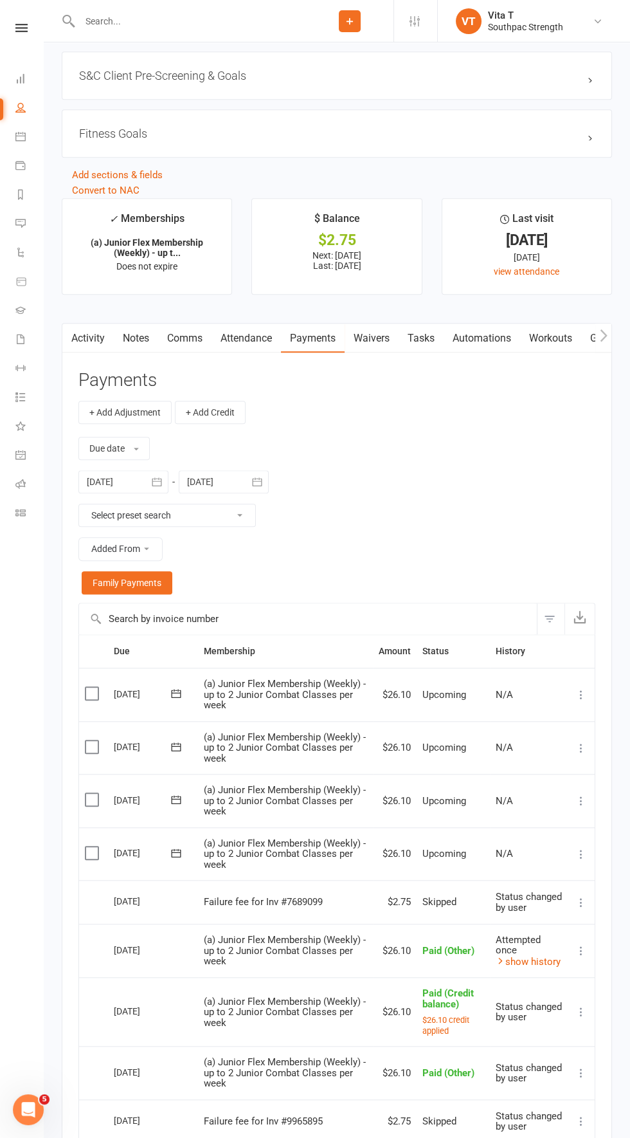
scroll to position [1291, 0]
